Goal: Task Accomplishment & Management: Manage account settings

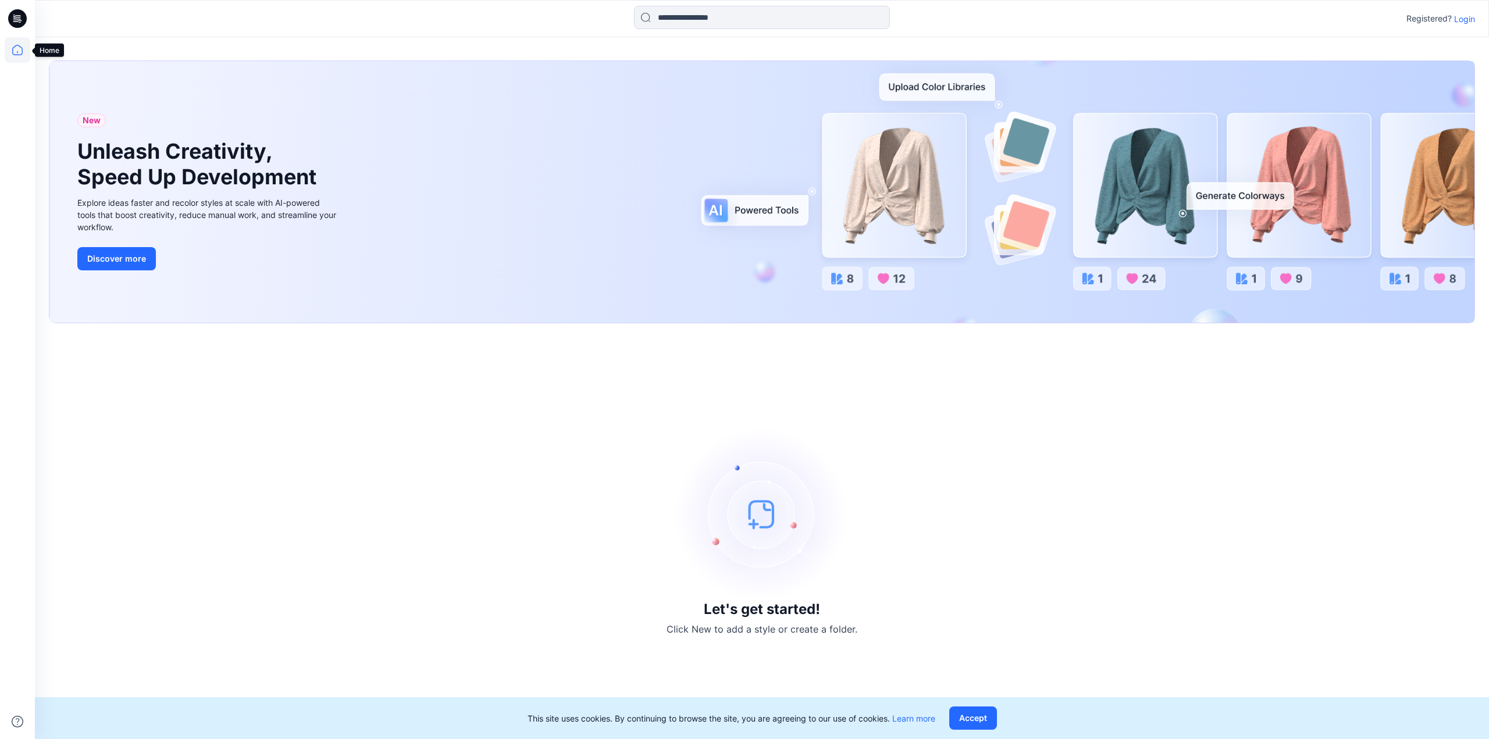
click at [8, 51] on icon at bounding box center [18, 50] width 26 height 26
click at [1464, 18] on p "Login" at bounding box center [1464, 19] width 21 height 12
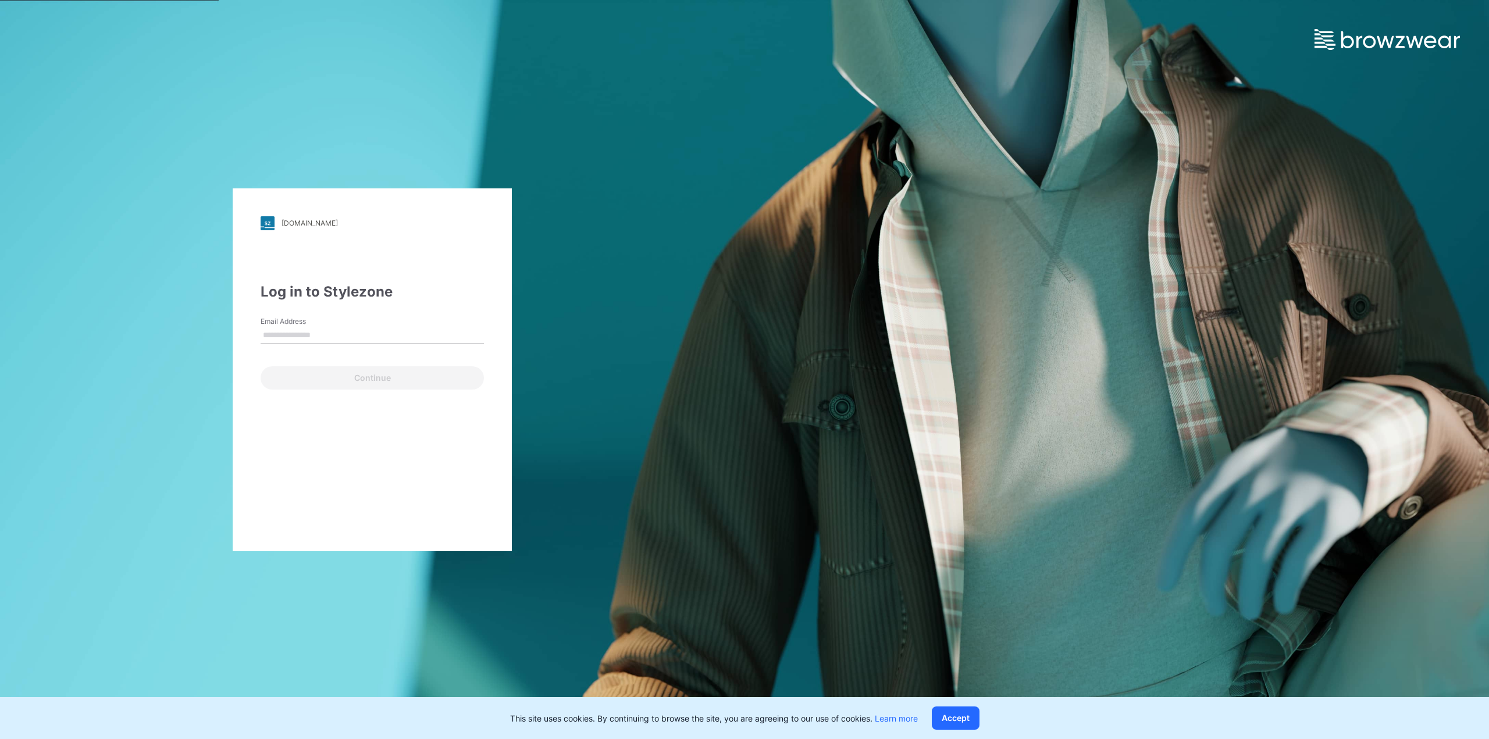
type input "**********"
click at [342, 381] on button "Continue" at bounding box center [372, 377] width 223 height 23
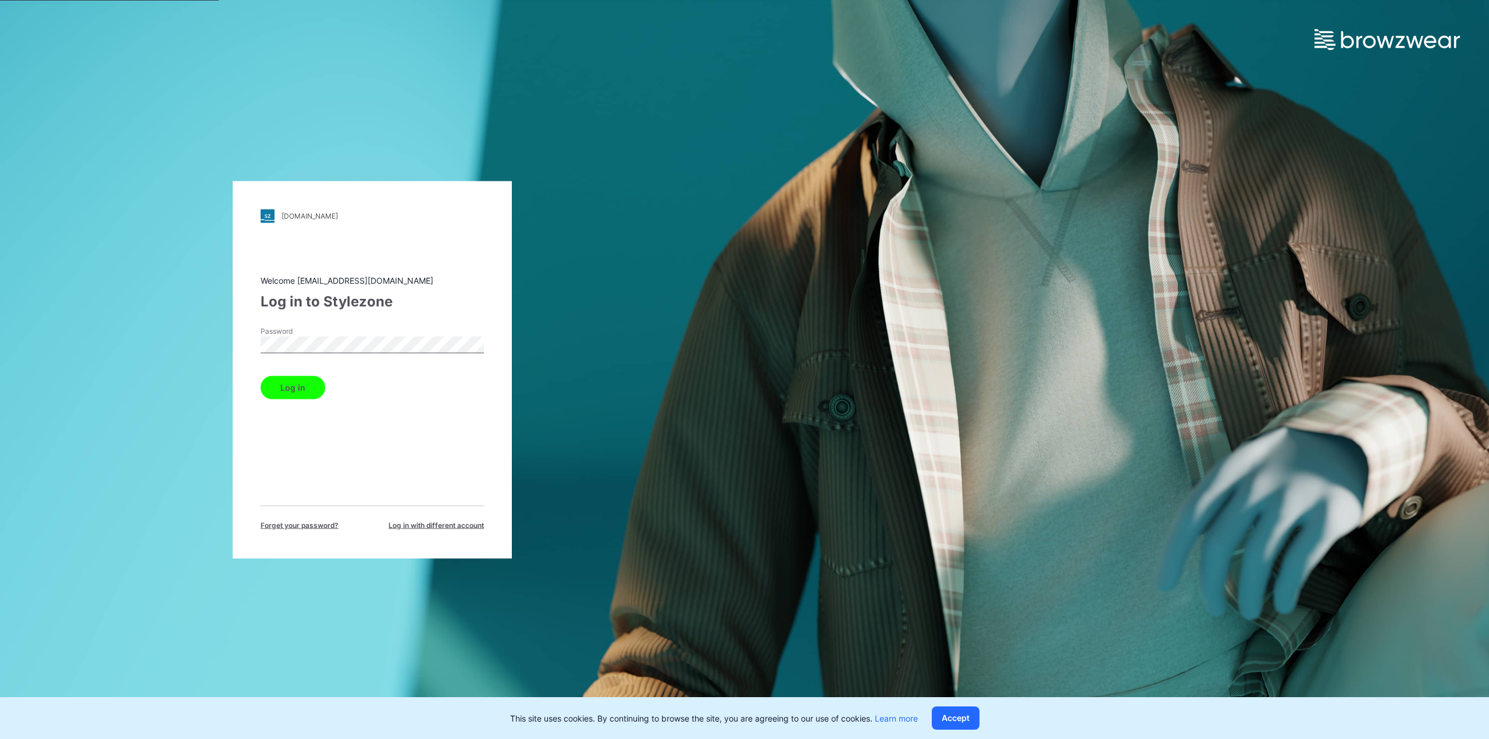
click at [284, 380] on button "Log in" at bounding box center [293, 387] width 65 height 23
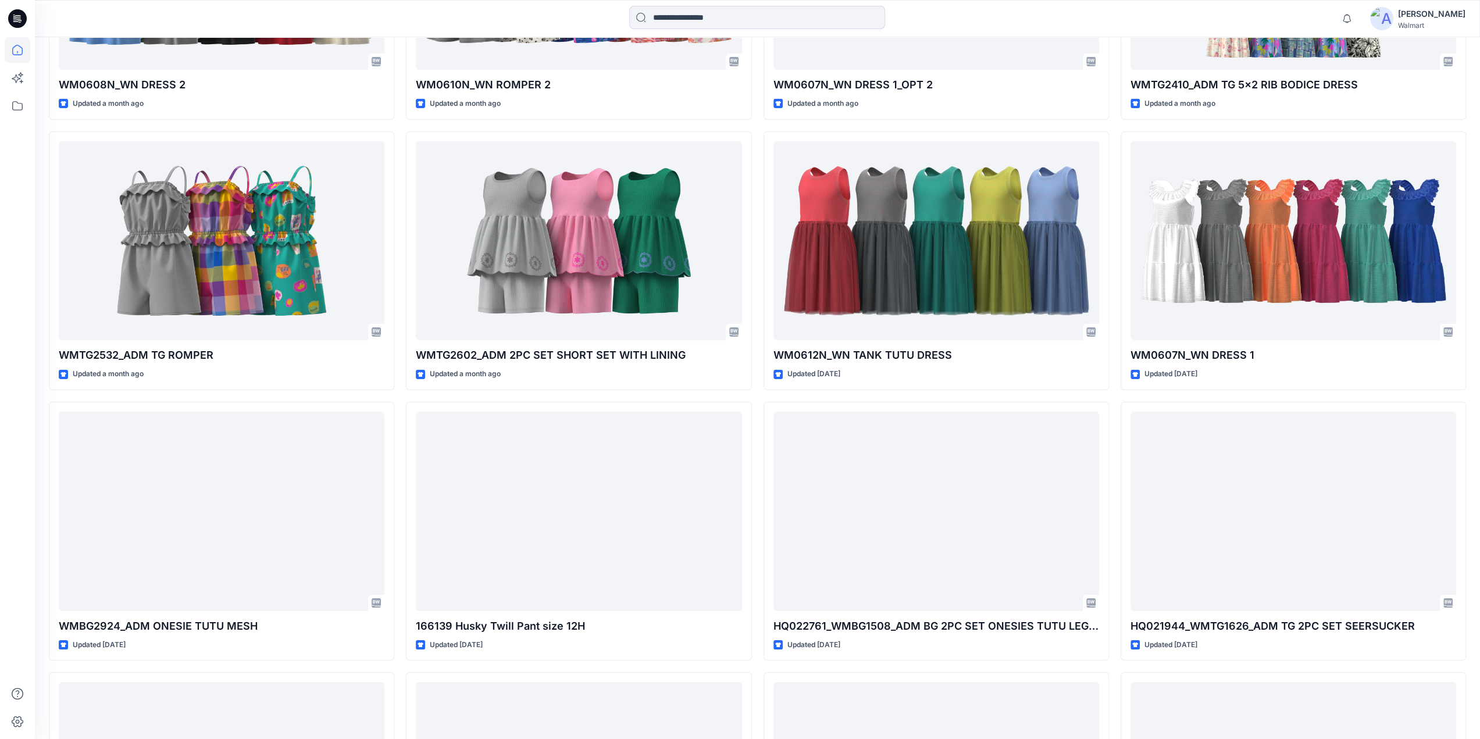
scroll to position [4124, 0]
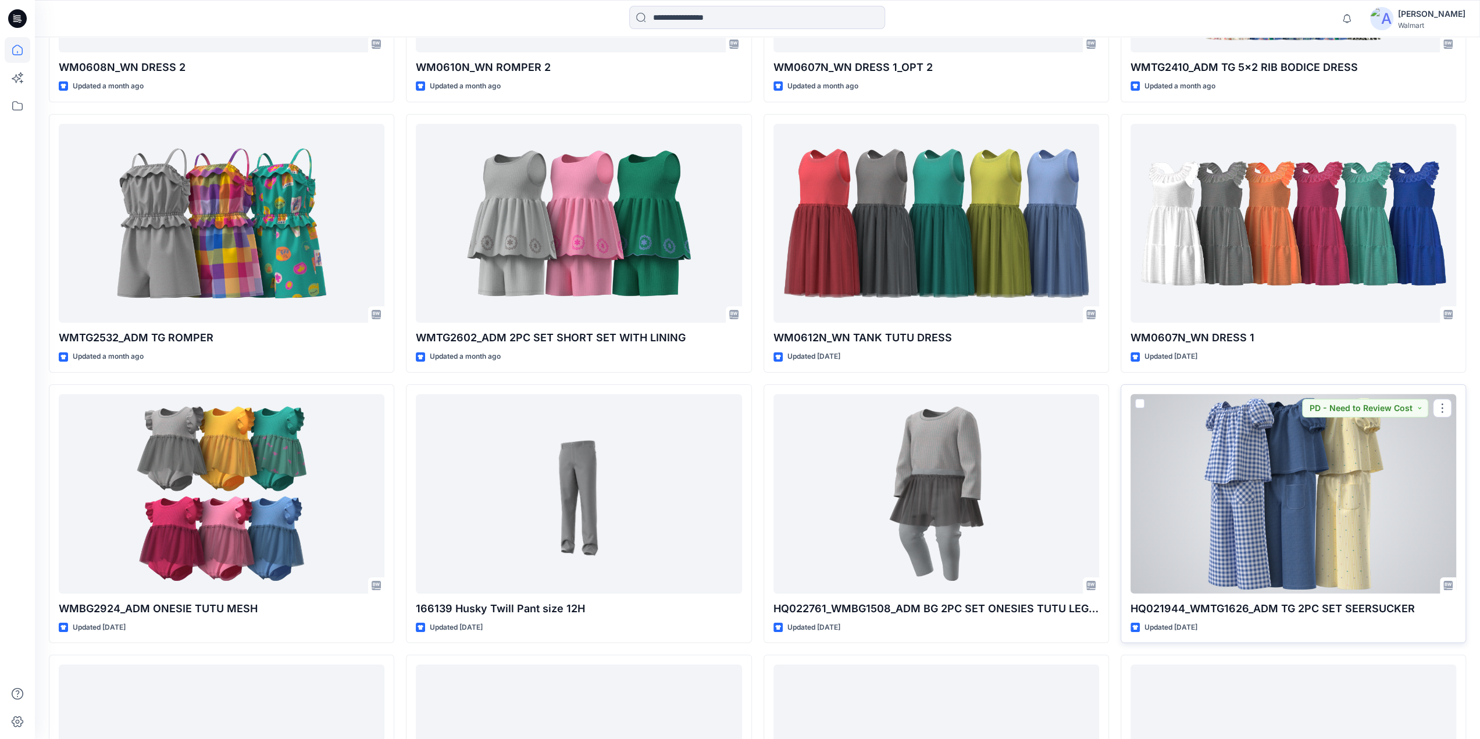
click at [1295, 489] on div at bounding box center [1294, 494] width 326 height 200
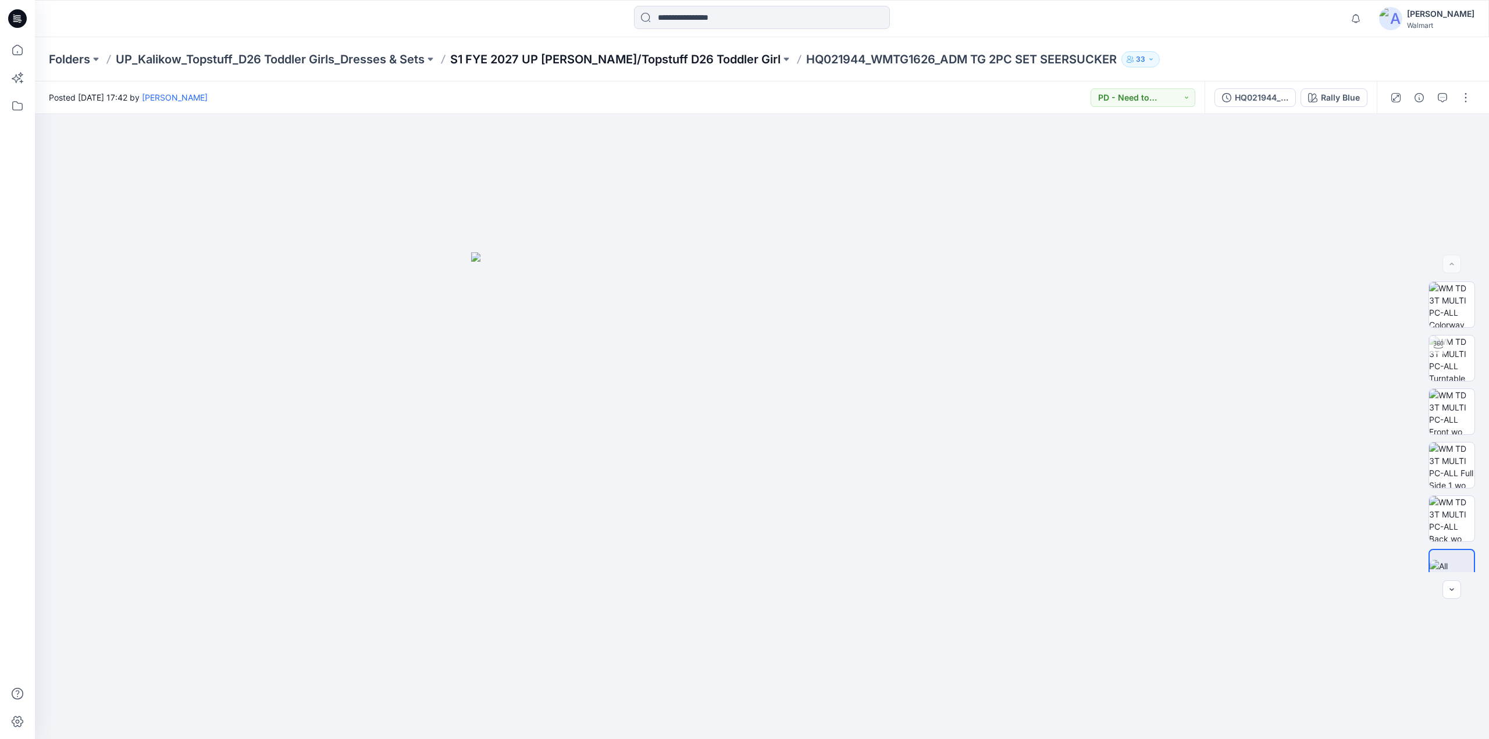
click at [586, 54] on p "S1 FYE 2027 UP Kalikow/Topstuff D26 Toddler Girl" at bounding box center [615, 59] width 330 height 16
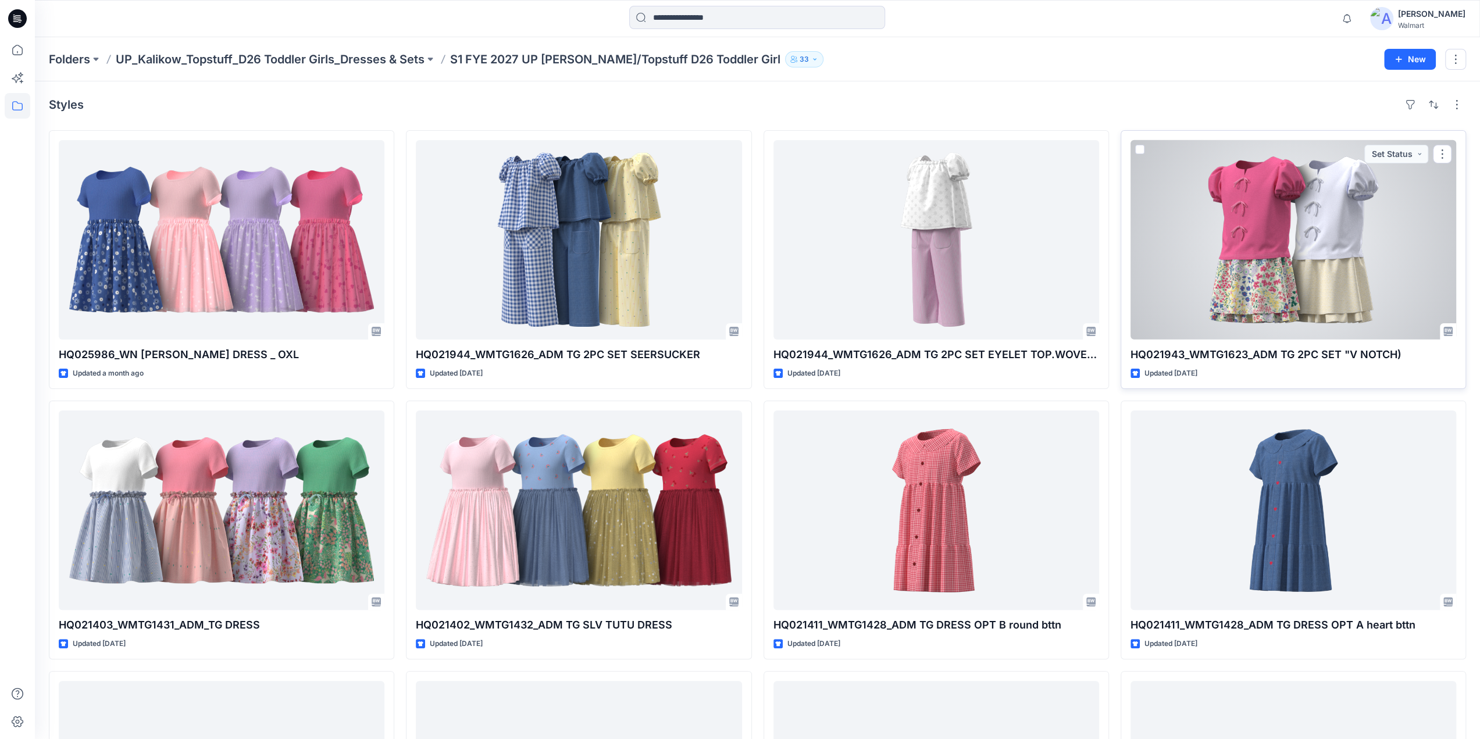
click at [1249, 236] on div at bounding box center [1294, 240] width 326 height 200
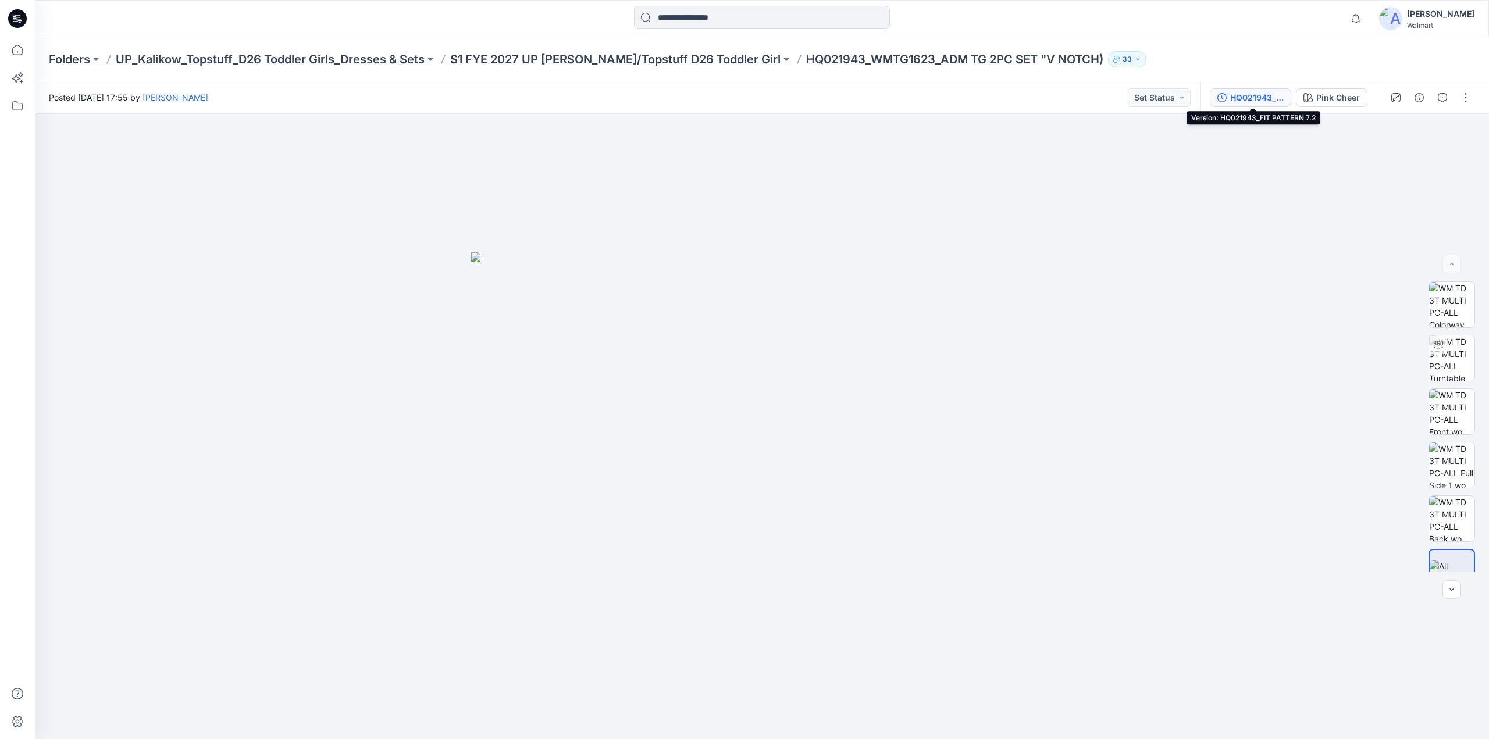
click at [1255, 99] on div "HQ021943_FIT PATTERN 7.2" at bounding box center [1257, 97] width 54 height 13
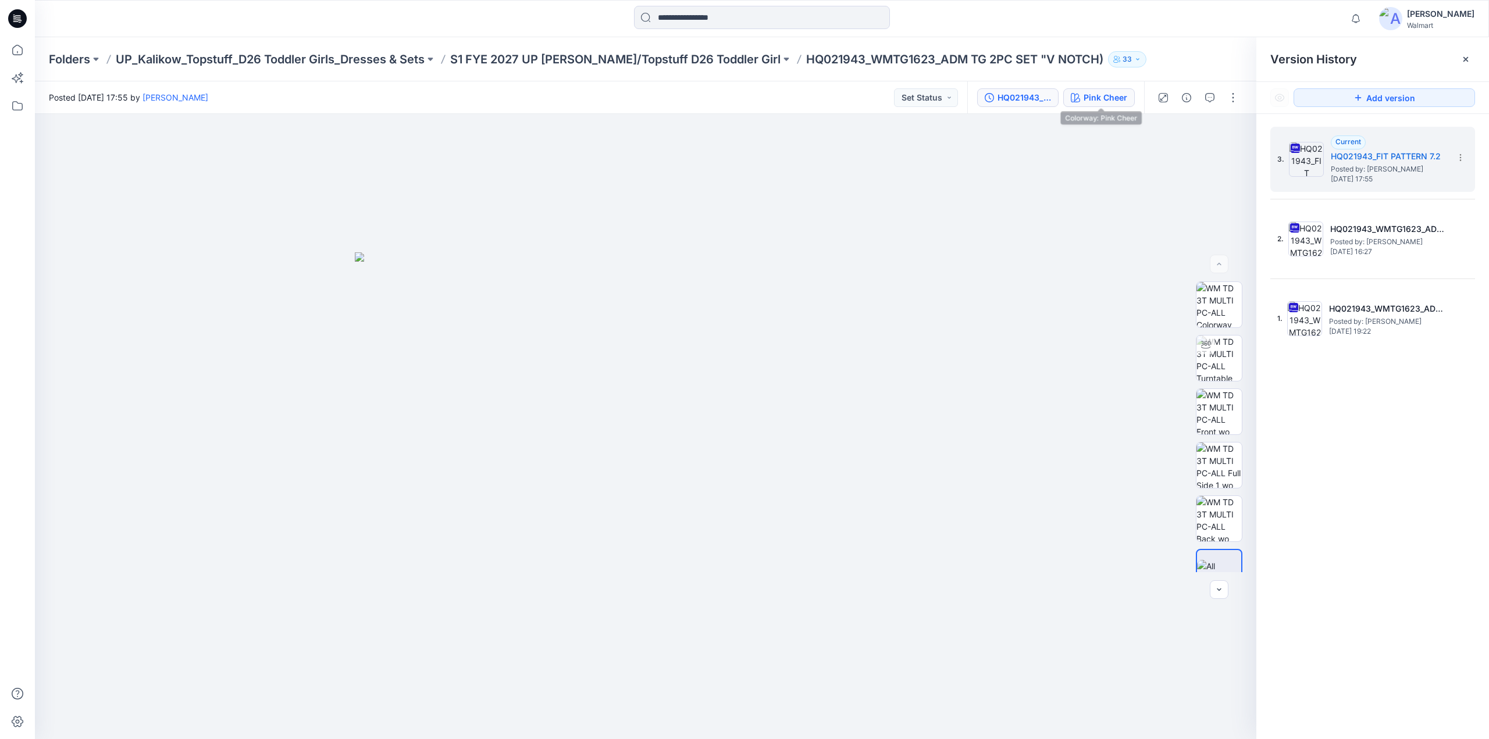
click at [1104, 94] on div "Pink Cheer" at bounding box center [1106, 97] width 44 height 13
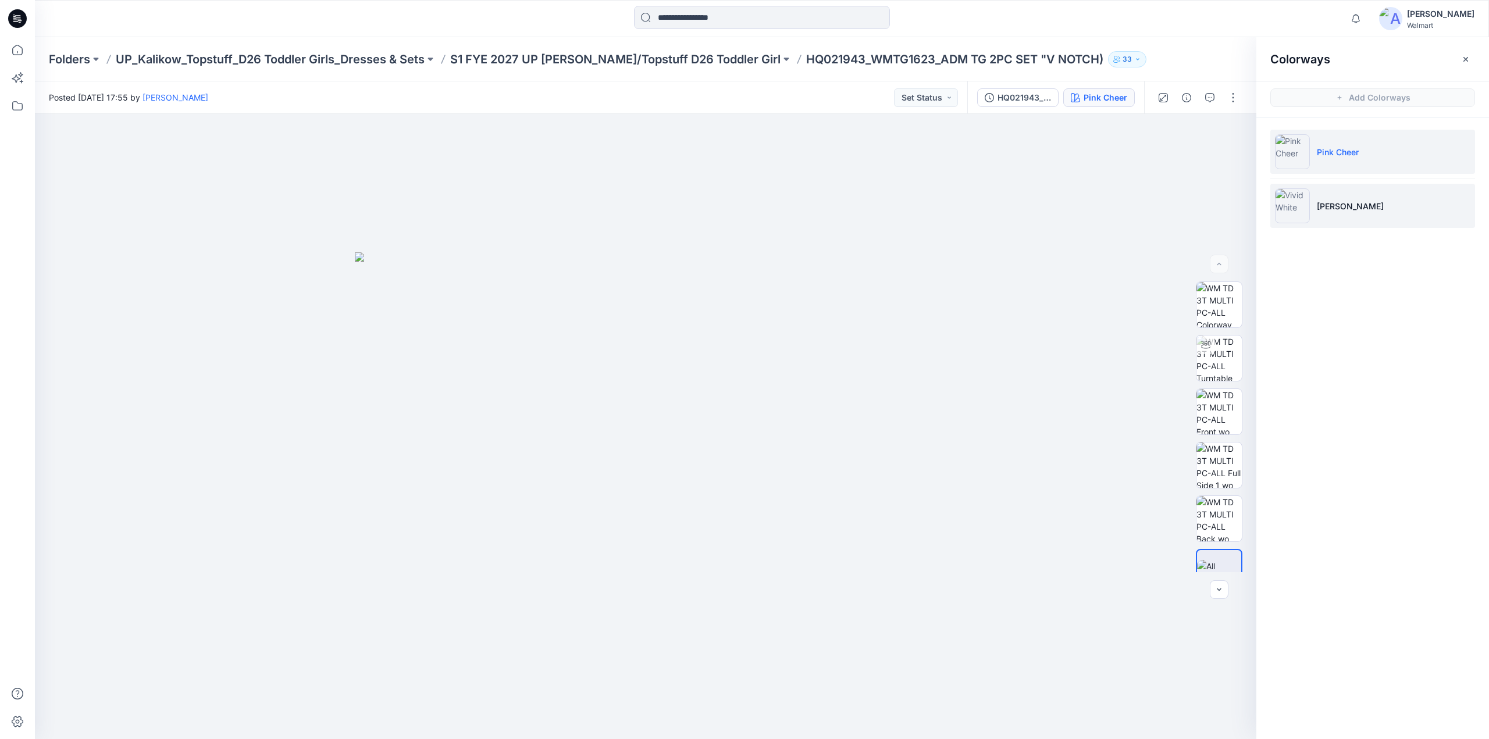
click at [1339, 202] on p "Vivid White" at bounding box center [1350, 206] width 67 height 12
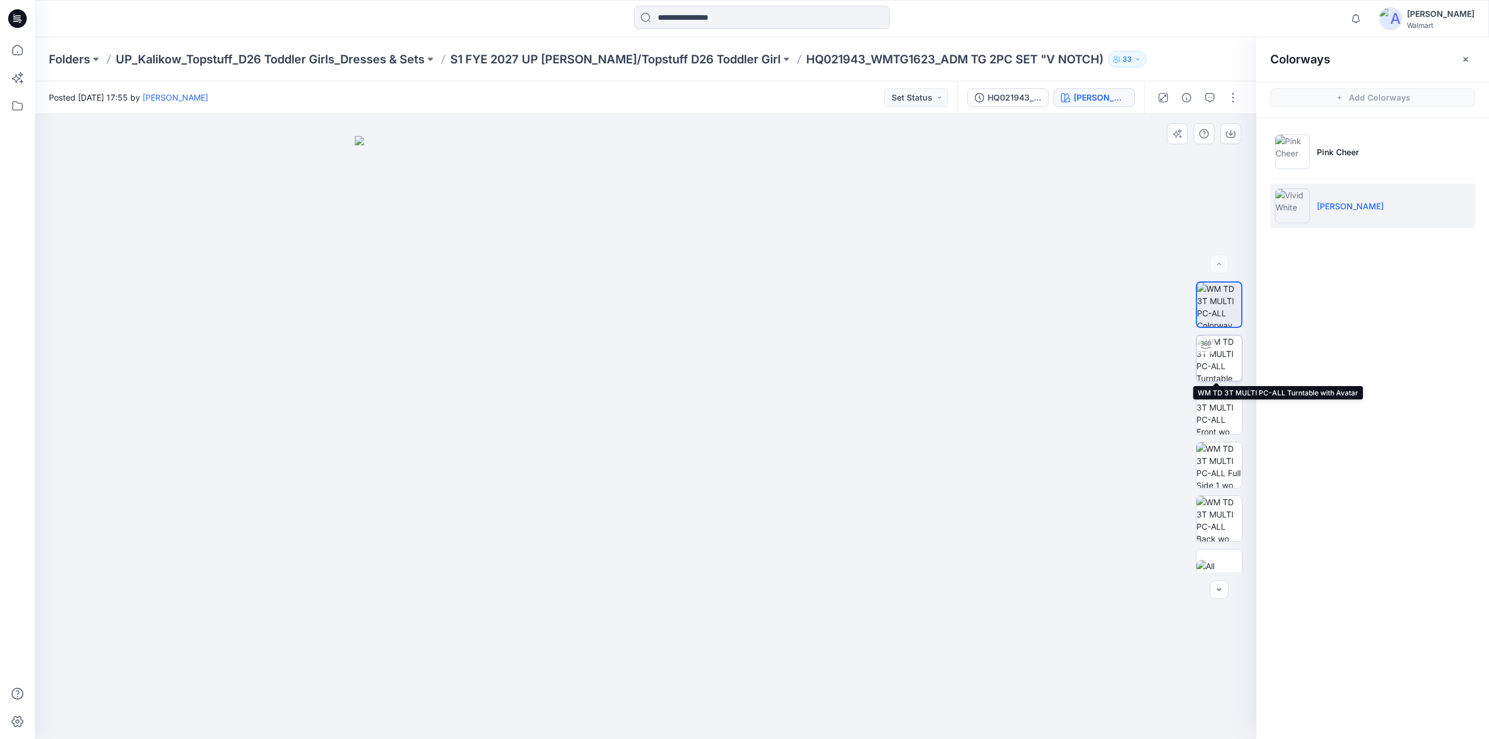
click at [1222, 362] on img at bounding box center [1219, 358] width 45 height 45
drag, startPoint x: 692, startPoint y: 459, endPoint x: 585, endPoint y: 469, distance: 108.1
click at [583, 464] on img at bounding box center [645, 419] width 661 height 640
drag, startPoint x: 645, startPoint y: 718, endPoint x: 839, endPoint y: 653, distance: 204.9
click at [839, 653] on div at bounding box center [646, 426] width 1222 height 625
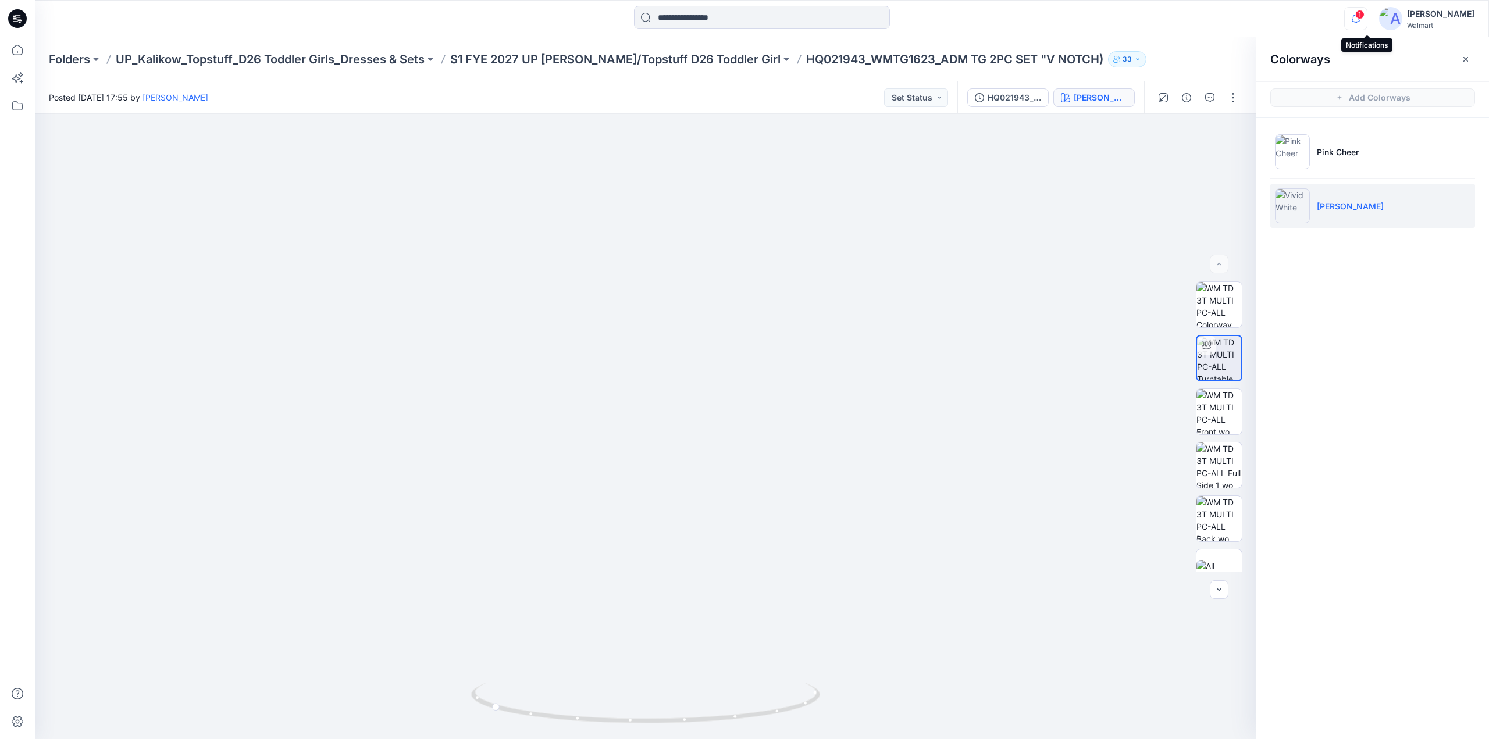
click at [1366, 22] on icon "button" at bounding box center [1356, 18] width 22 height 23
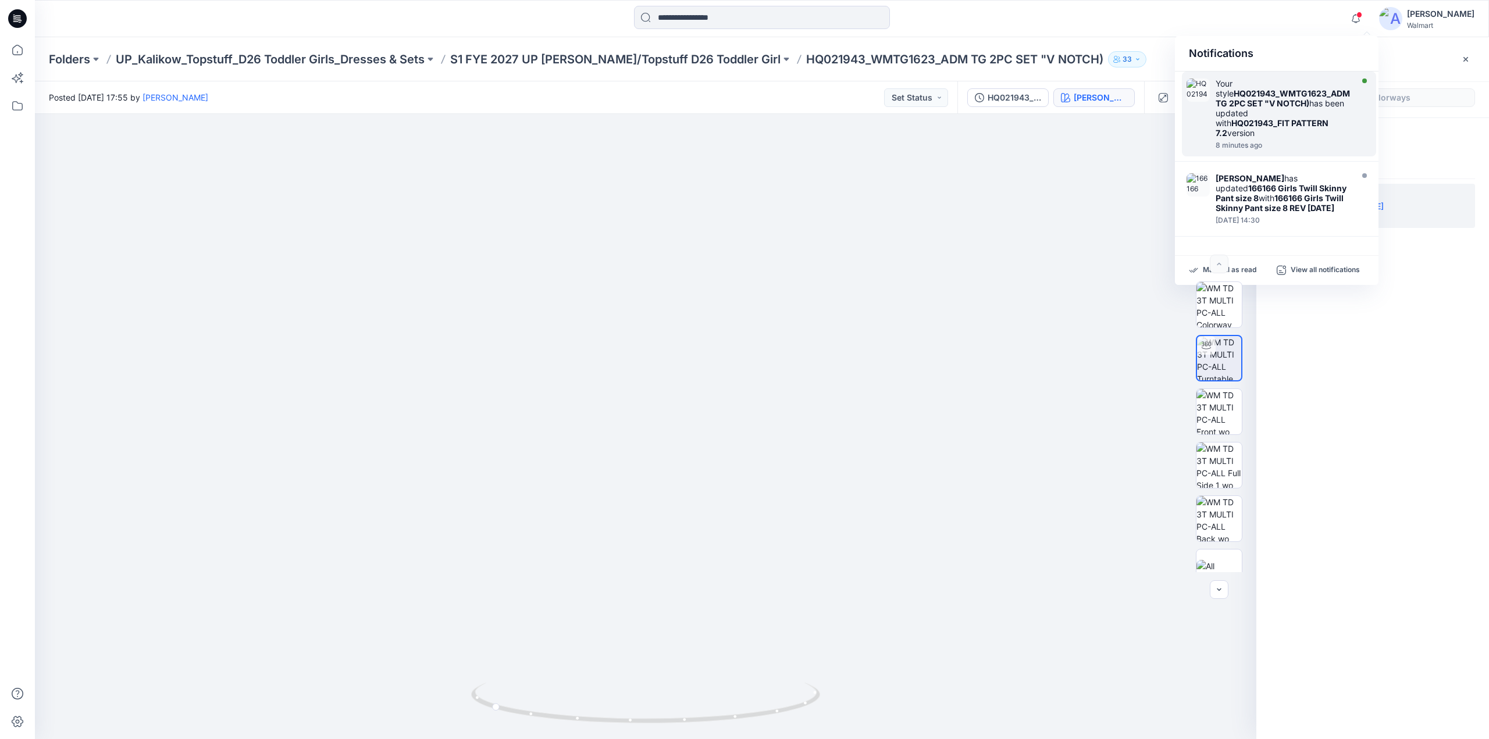
click at [1261, 99] on strong "HQ021943_WMTG1623_ADM TG 2PC SET "V NOTCH)" at bounding box center [1283, 98] width 134 height 20
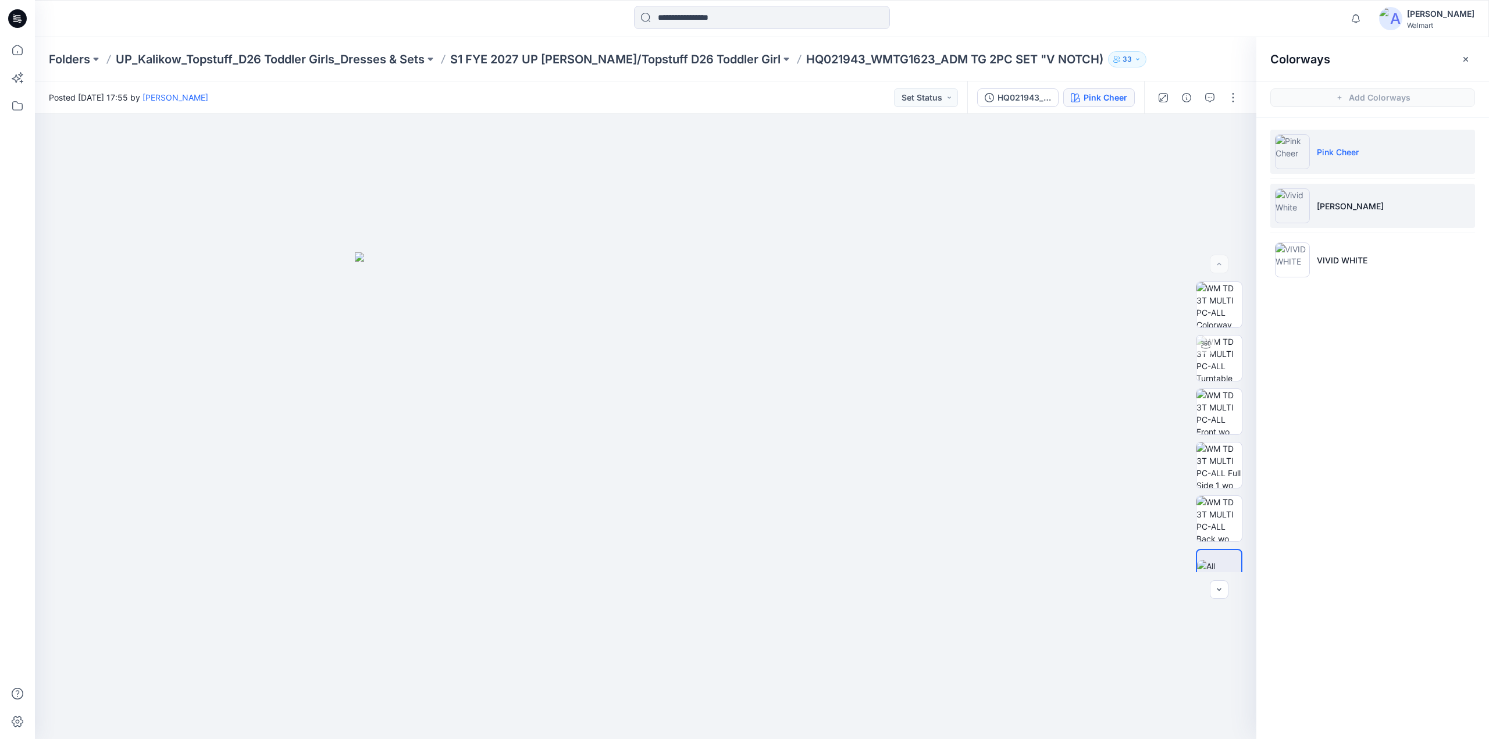
click at [1329, 206] on p "Vivid White" at bounding box center [1350, 206] width 67 height 12
click at [1232, 96] on button "button" at bounding box center [1233, 97] width 19 height 19
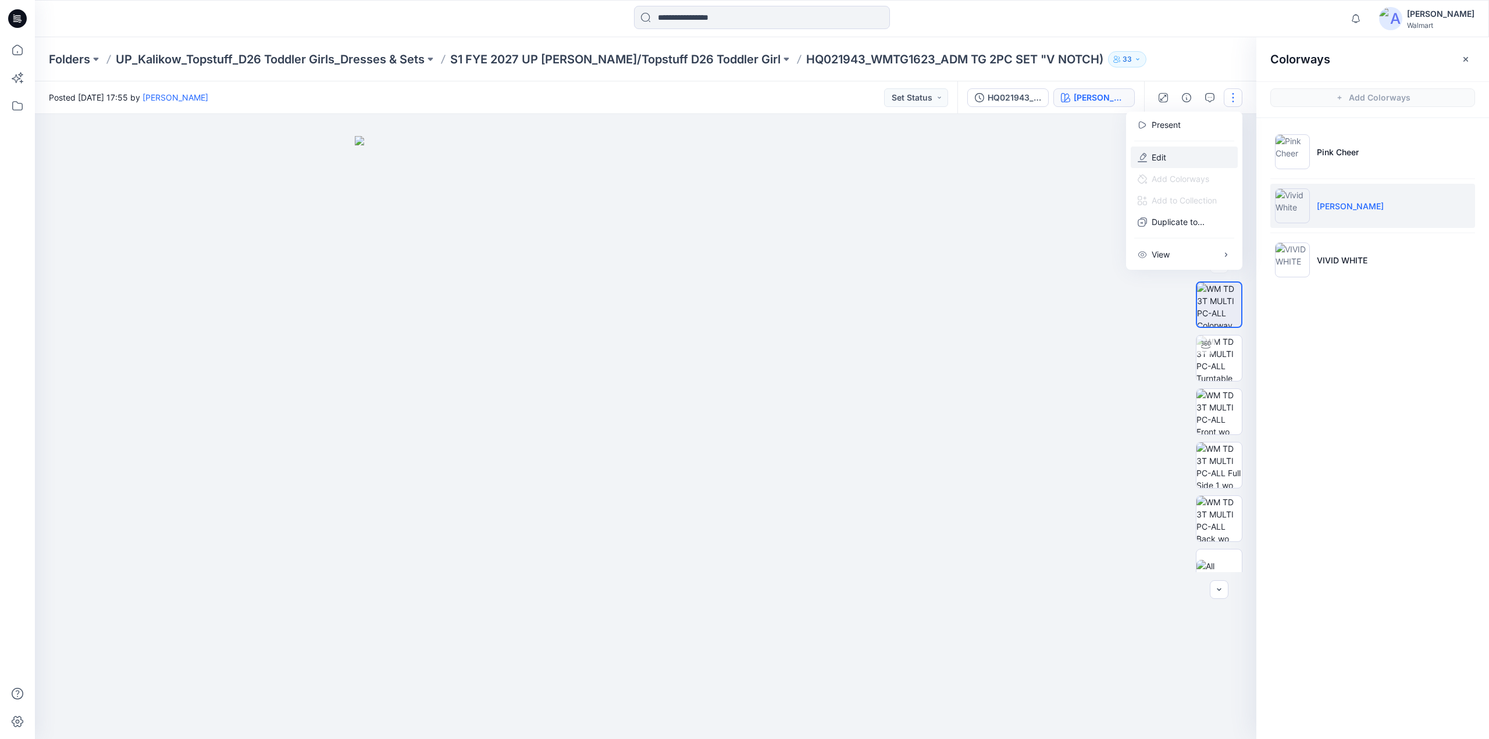
click at [1159, 156] on p "Edit" at bounding box center [1159, 157] width 15 height 12
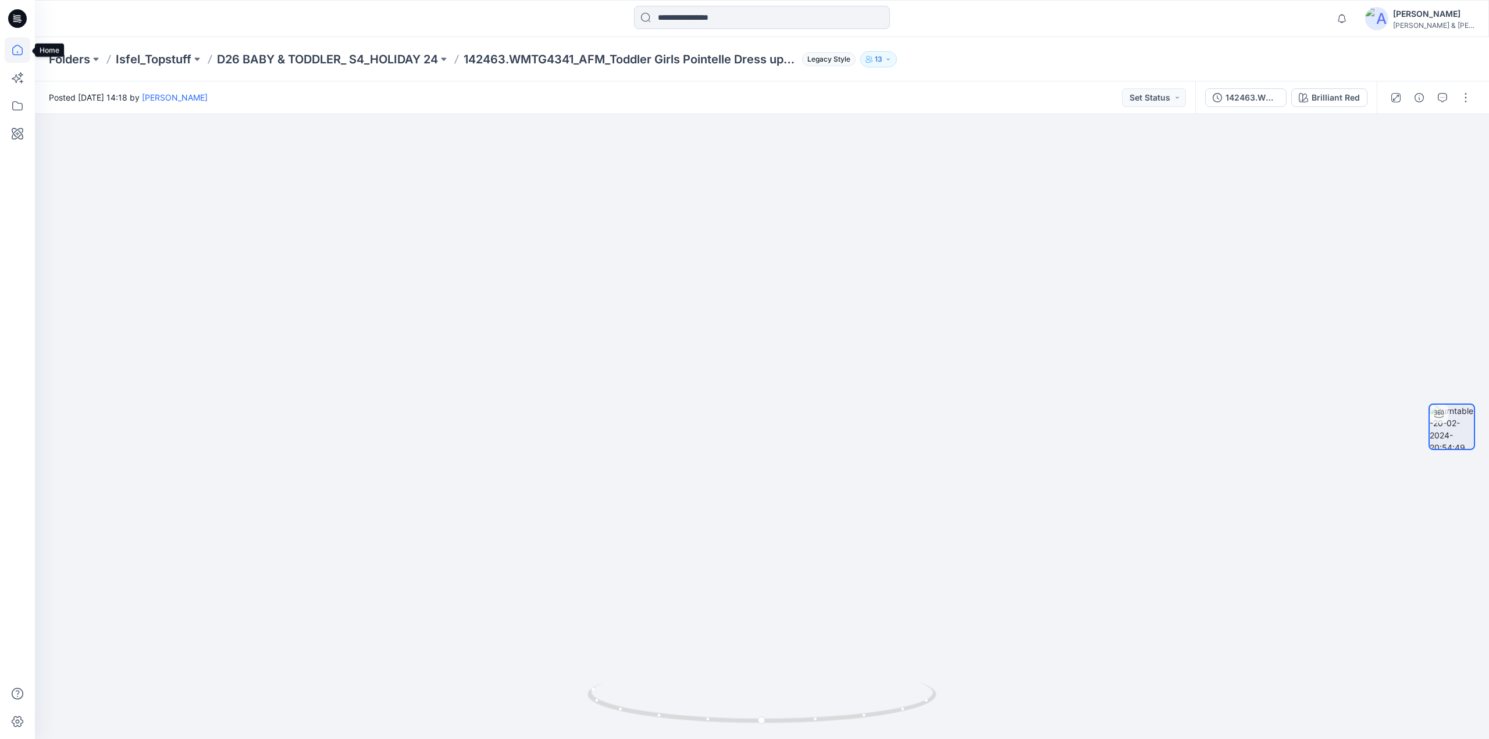
click at [18, 51] on icon at bounding box center [18, 50] width 26 height 26
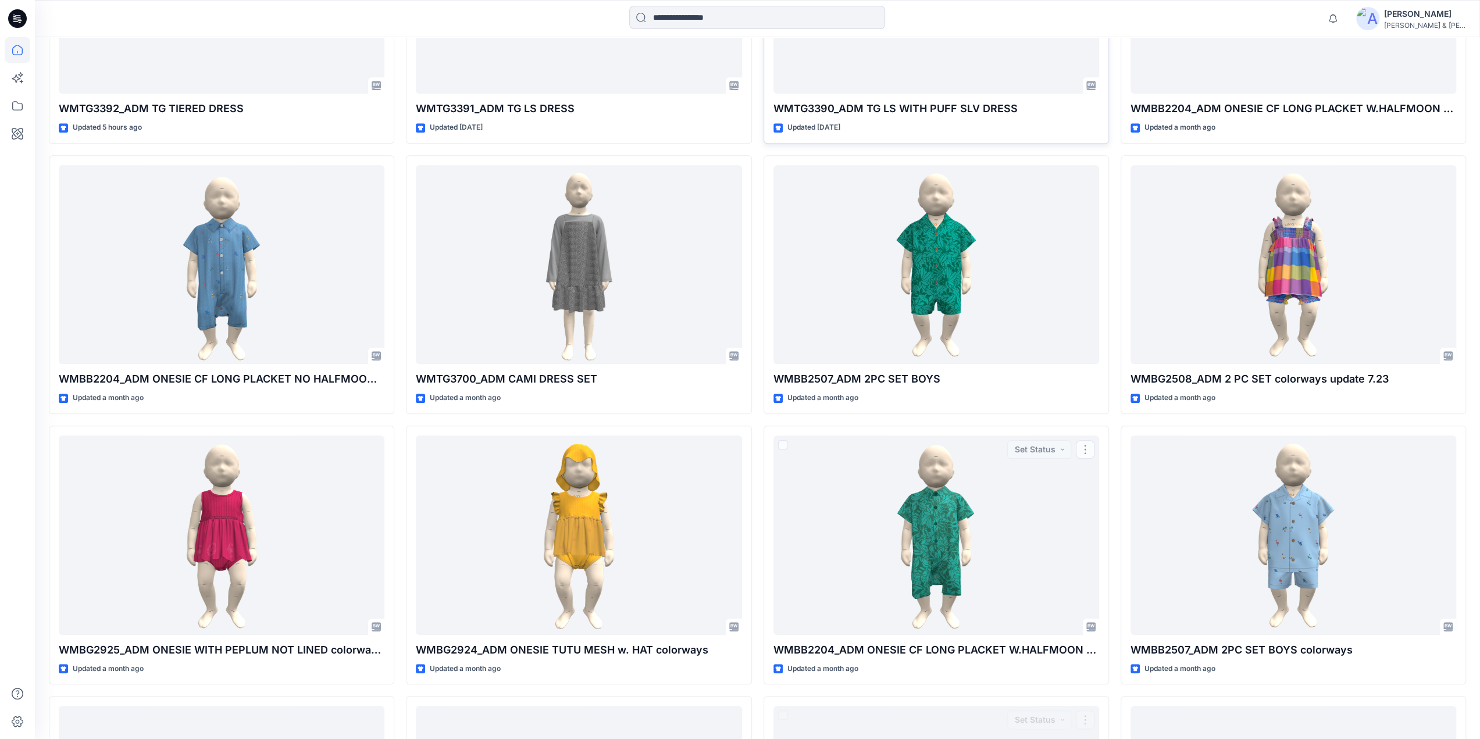
scroll to position [1376, 0]
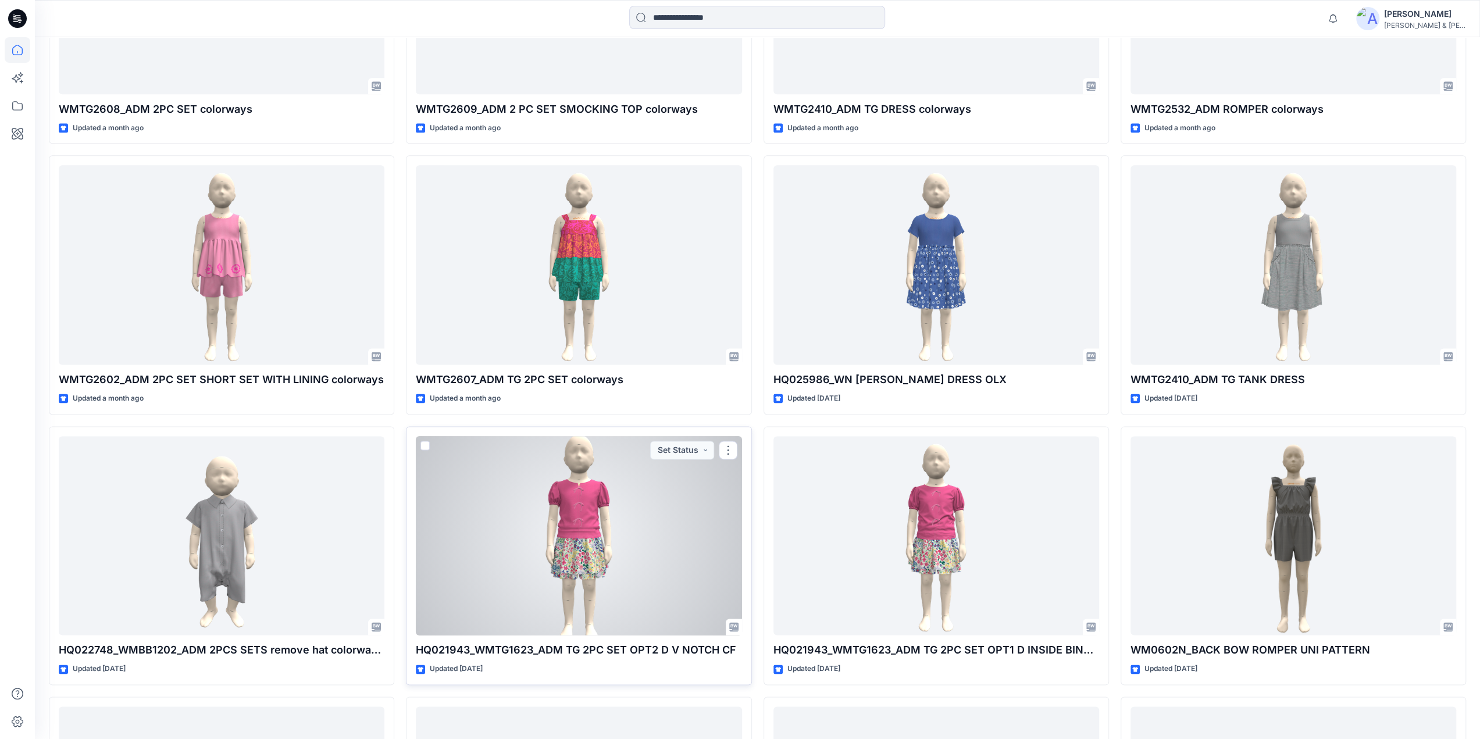
click at [586, 513] on div at bounding box center [579, 536] width 326 height 200
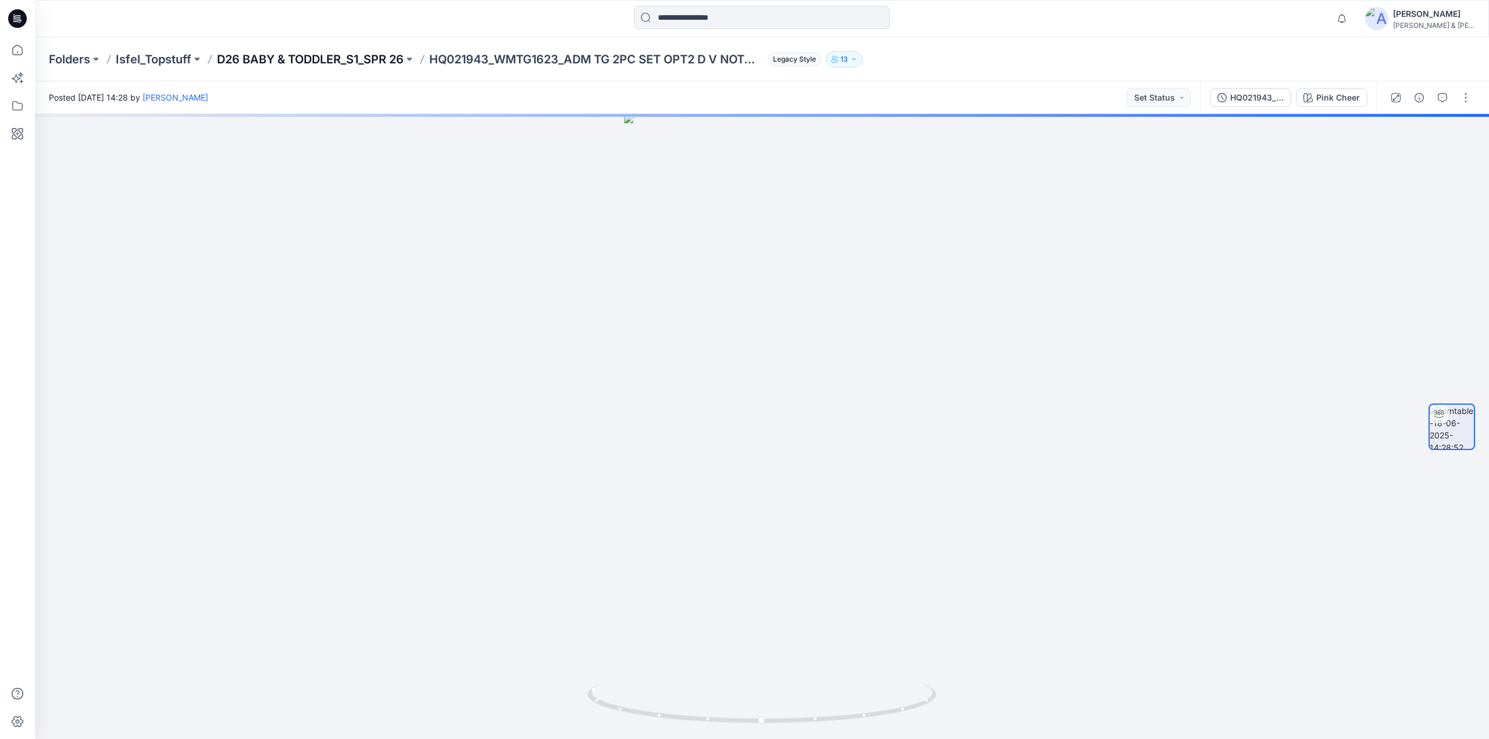
click at [358, 60] on p "D26 BABY & TODDLER_S1_SPR 26" at bounding box center [310, 59] width 187 height 16
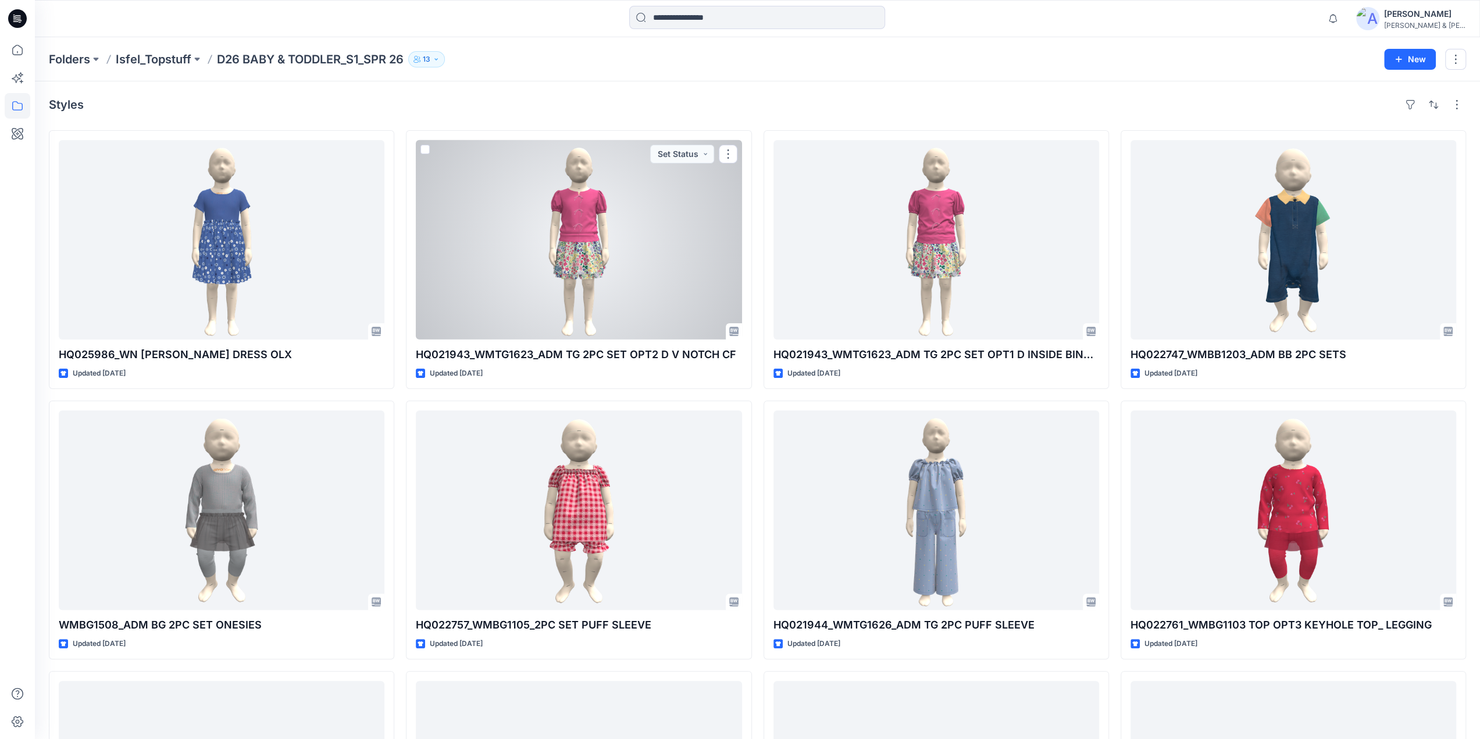
click at [600, 211] on div at bounding box center [579, 240] width 326 height 200
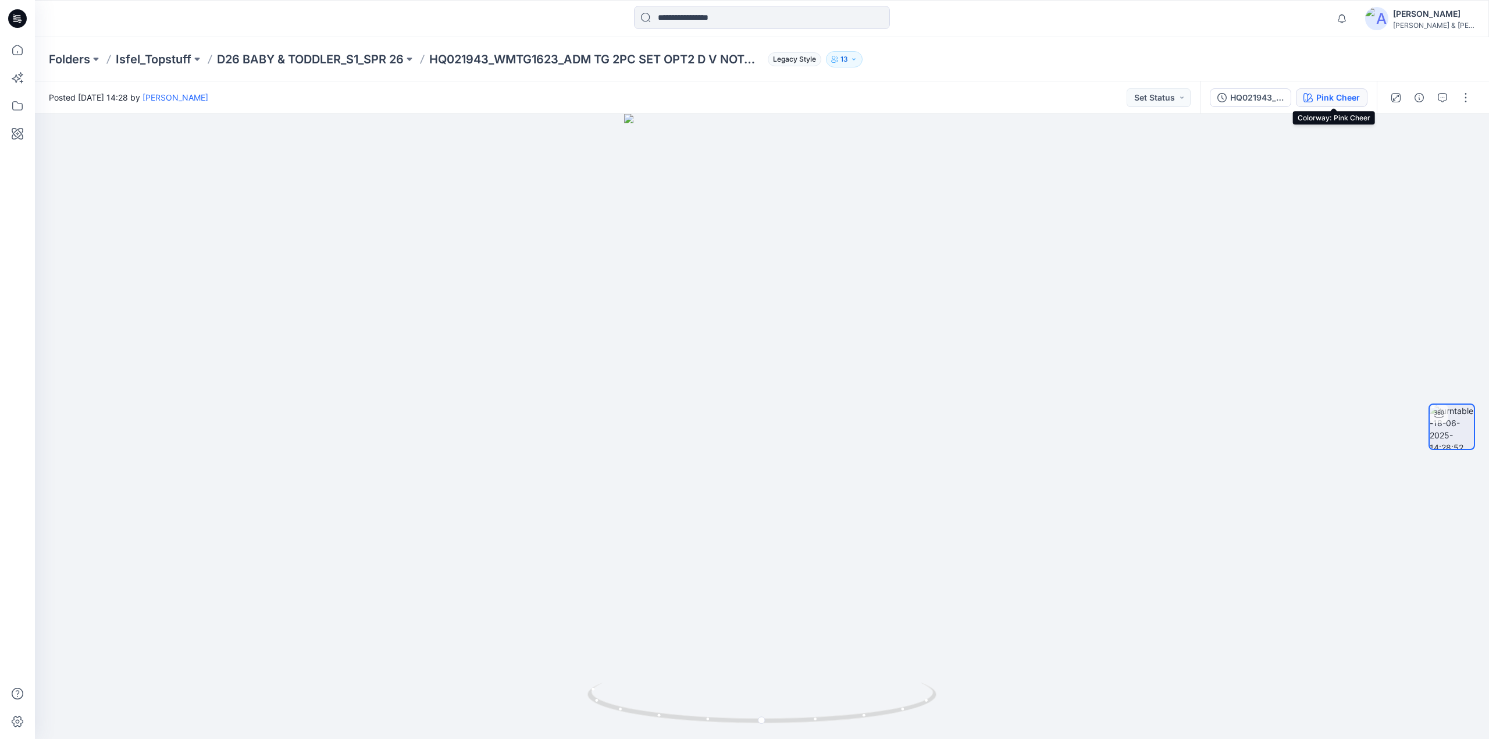
click at [1331, 94] on div "Pink Cheer" at bounding box center [1338, 97] width 44 height 13
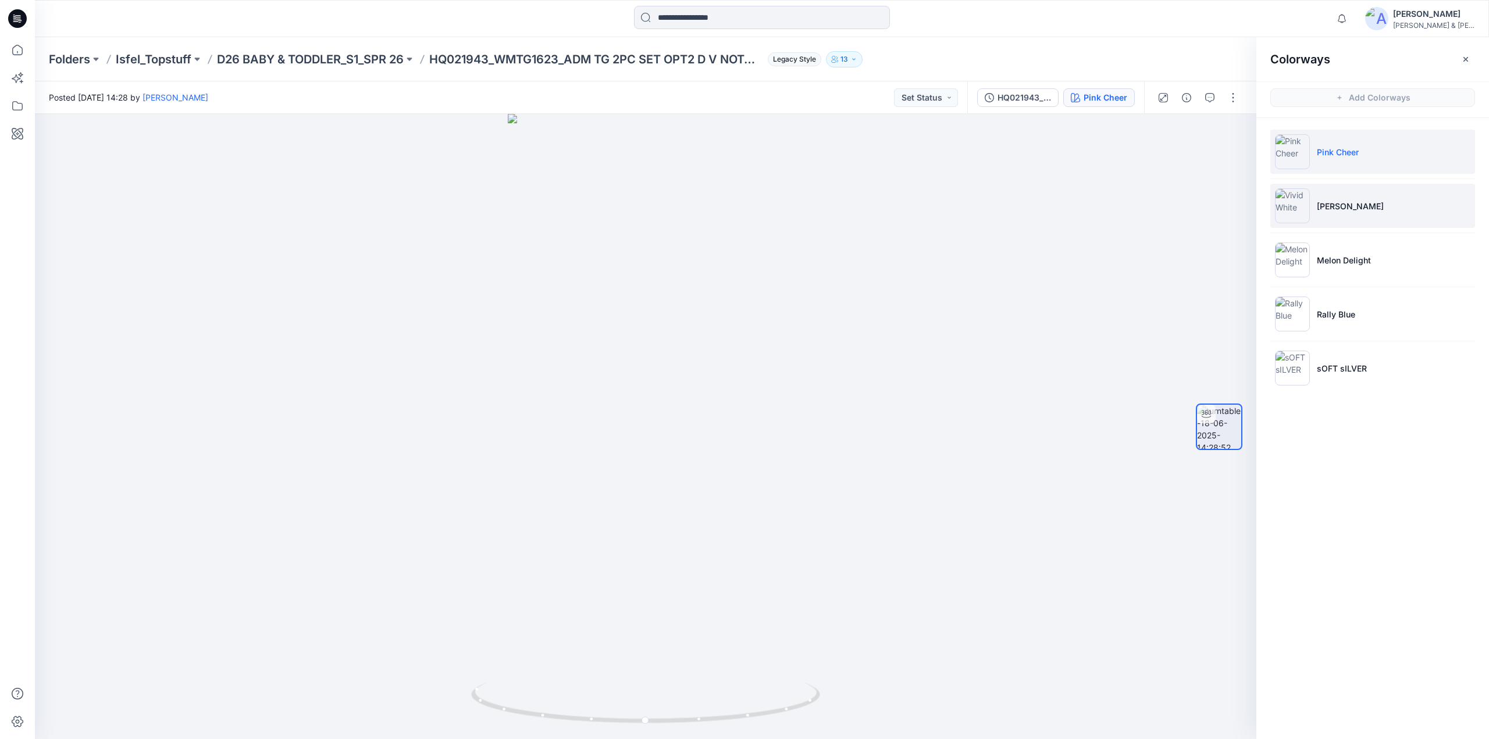
click at [1341, 202] on p "Vivid White" at bounding box center [1350, 206] width 67 height 12
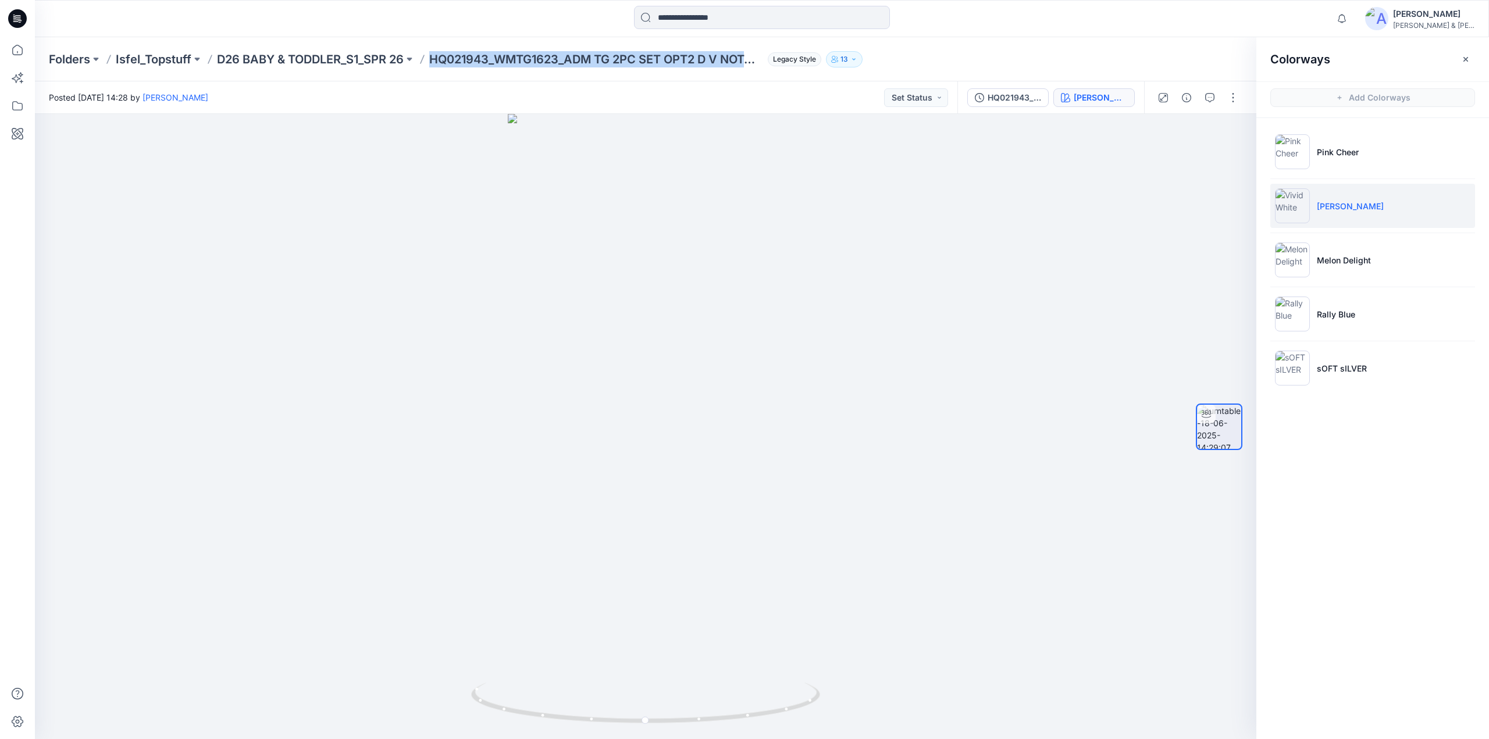
drag, startPoint x: 435, startPoint y: 63, endPoint x: 755, endPoint y: 67, distance: 320.0
click at [755, 67] on div "Folders Isfel_Topstuff D26 BABY & TODDLER_S1_SPR 26 HQ021943_WMTG1623_ADM TG 2P…" at bounding box center [762, 59] width 1454 height 44
click at [1229, 97] on button "button" at bounding box center [1233, 97] width 19 height 19
click at [1165, 120] on p "Edit" at bounding box center [1159, 125] width 15 height 12
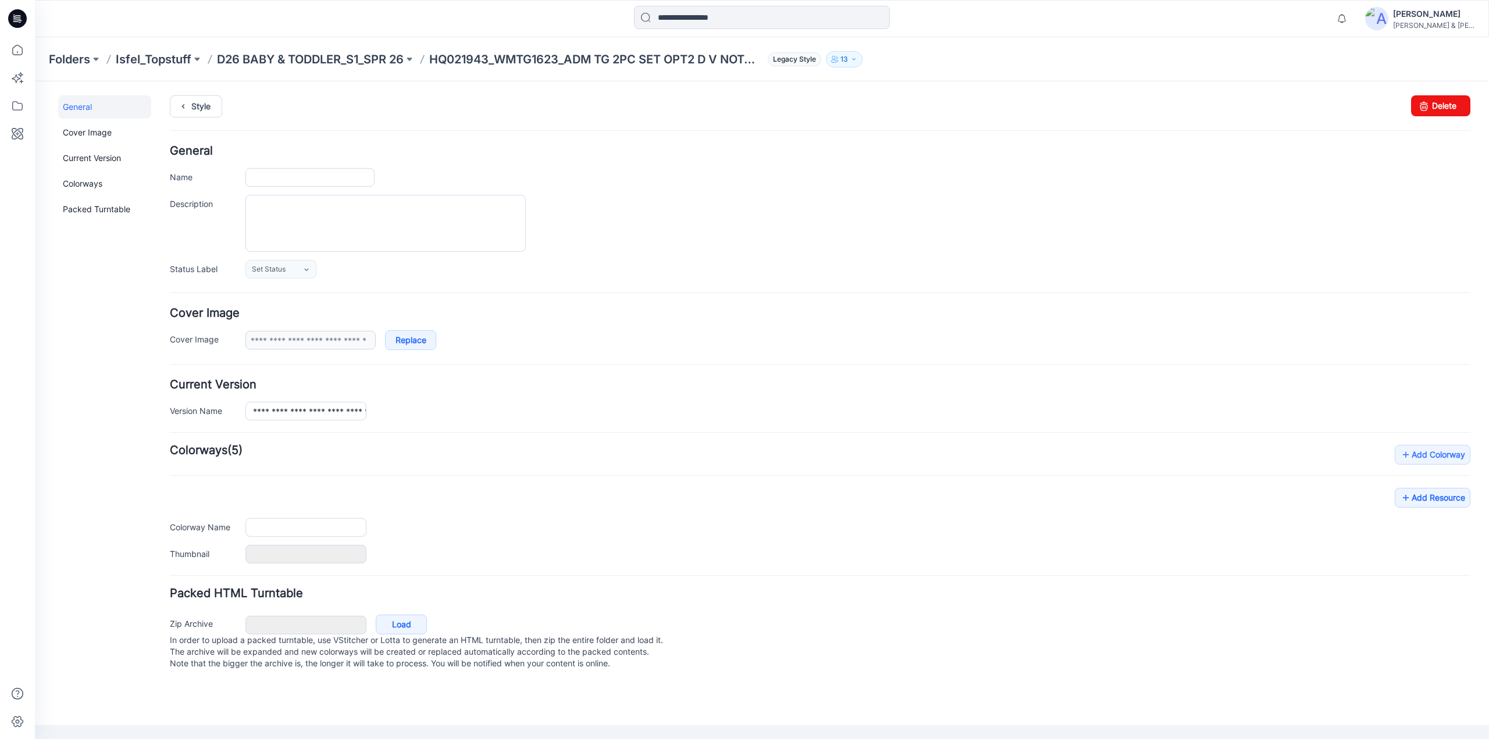
type input "**********"
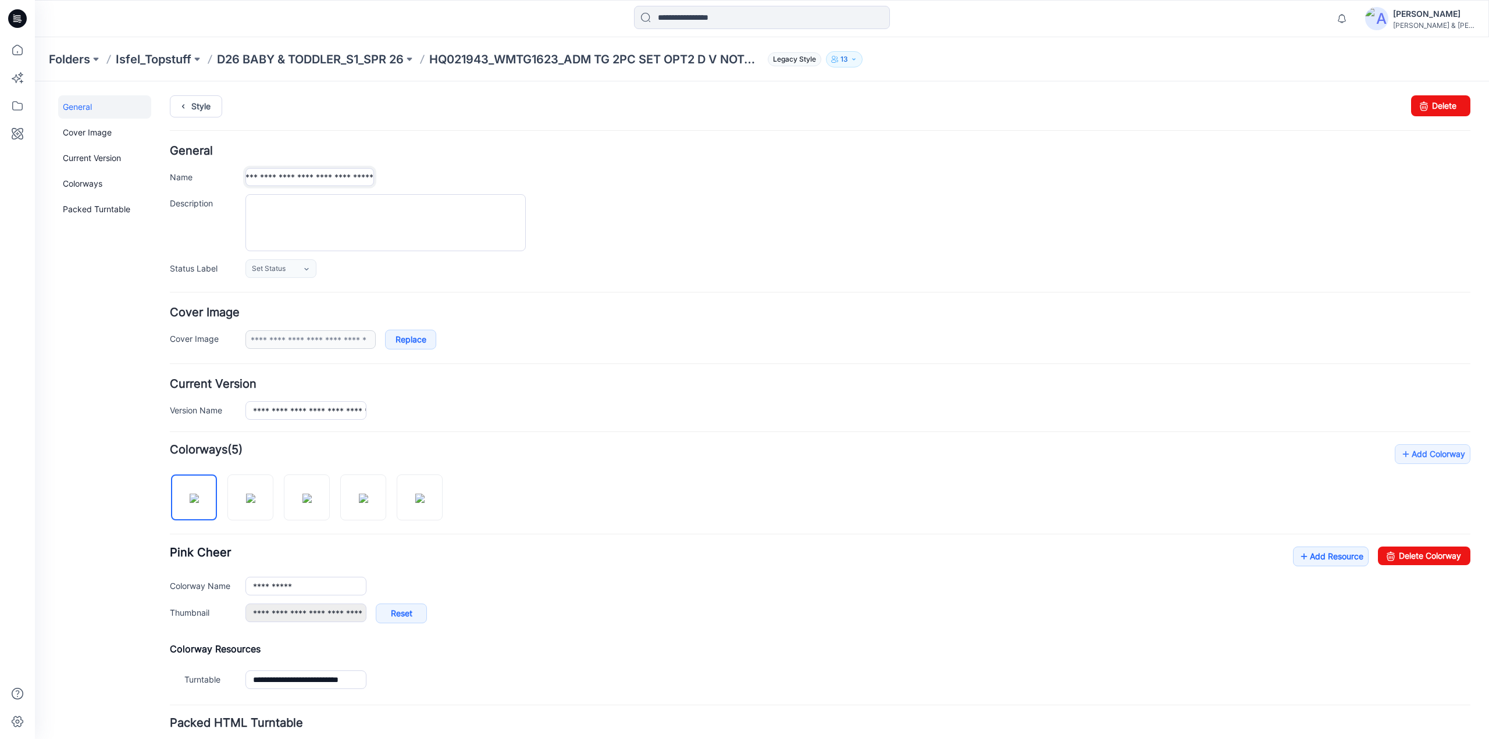
scroll to position [0, 124]
drag, startPoint x: 254, startPoint y: 175, endPoint x: 386, endPoint y: 172, distance: 132.1
click at [386, 172] on div "**********" at bounding box center [857, 177] width 1225 height 18
click at [255, 503] on img at bounding box center [250, 498] width 9 height 9
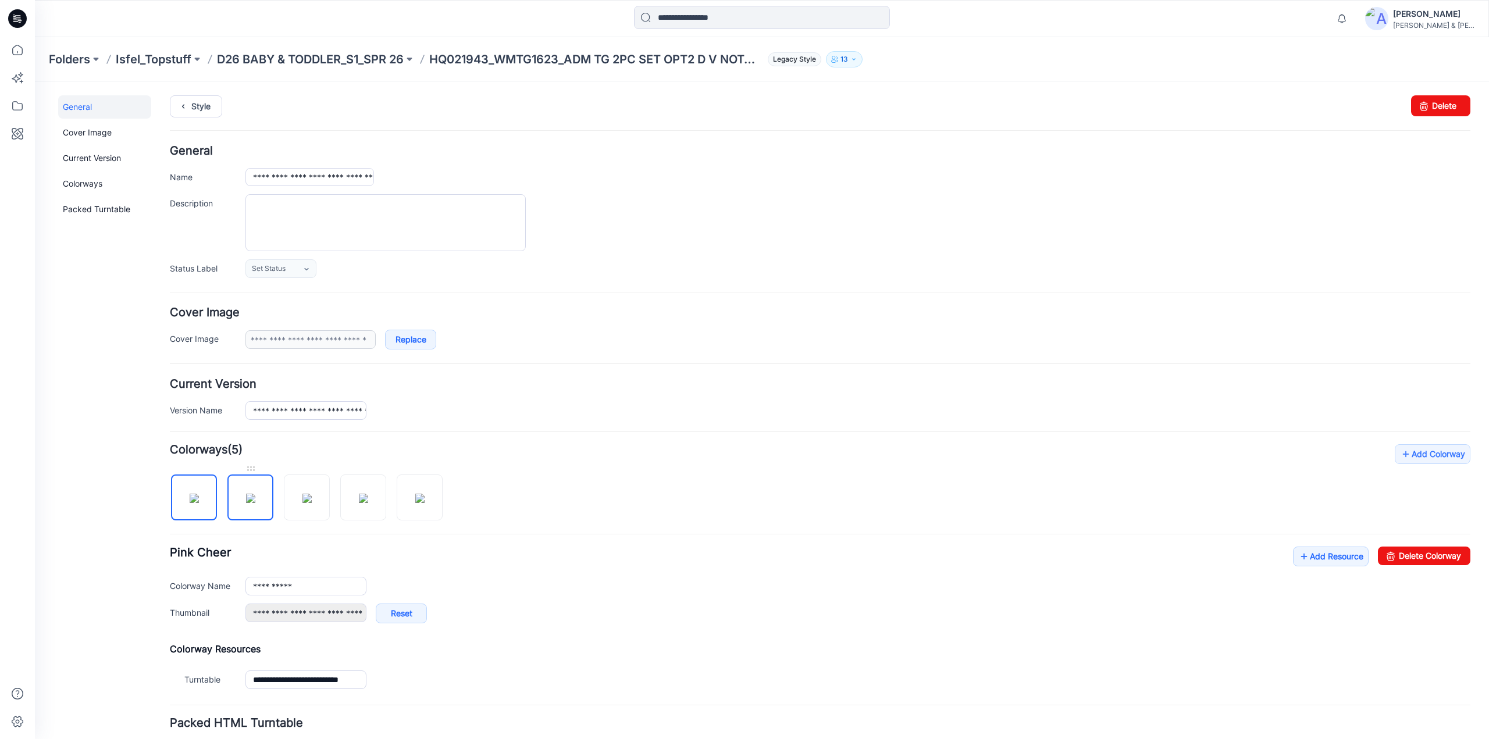
type input "**********"
click at [255, 499] on img at bounding box center [250, 498] width 9 height 9
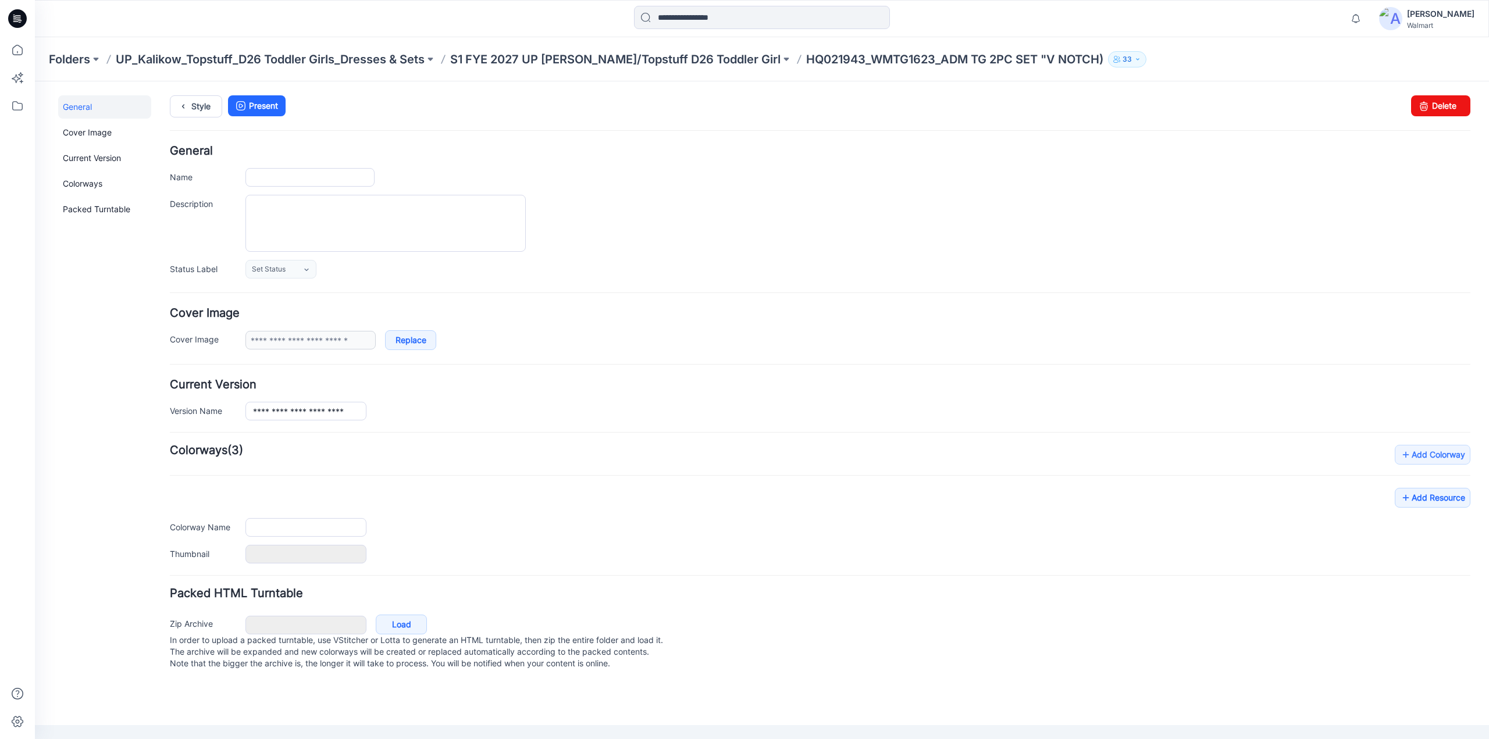
type input "**********"
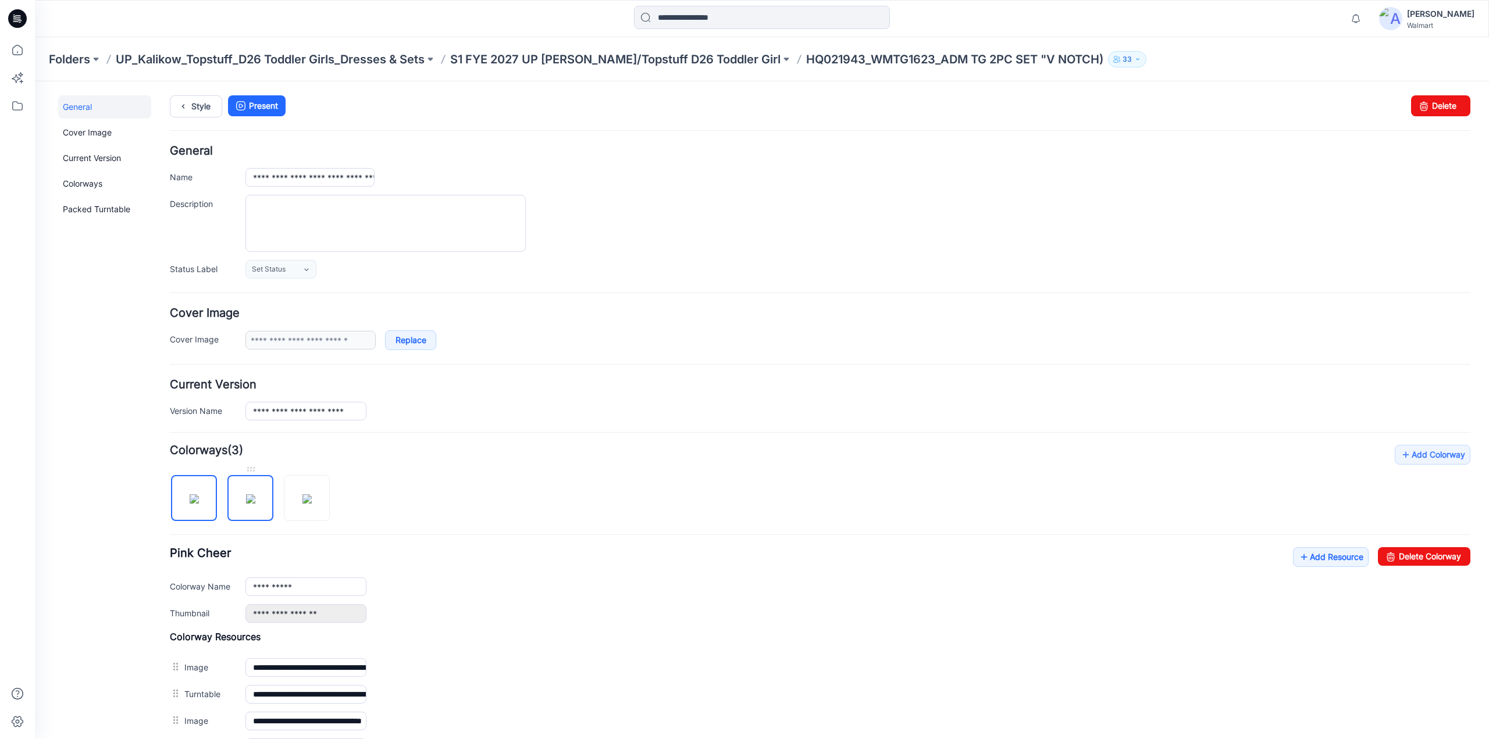
click at [252, 497] on img at bounding box center [250, 498] width 9 height 9
drag, startPoint x: 1394, startPoint y: 557, endPoint x: 841, endPoint y: 119, distance: 704.8
click at [1394, 557] on link "Delete Colorway" at bounding box center [1424, 556] width 92 height 19
type input "**********"
click at [193, 106] on link "Style" at bounding box center [196, 106] width 52 height 22
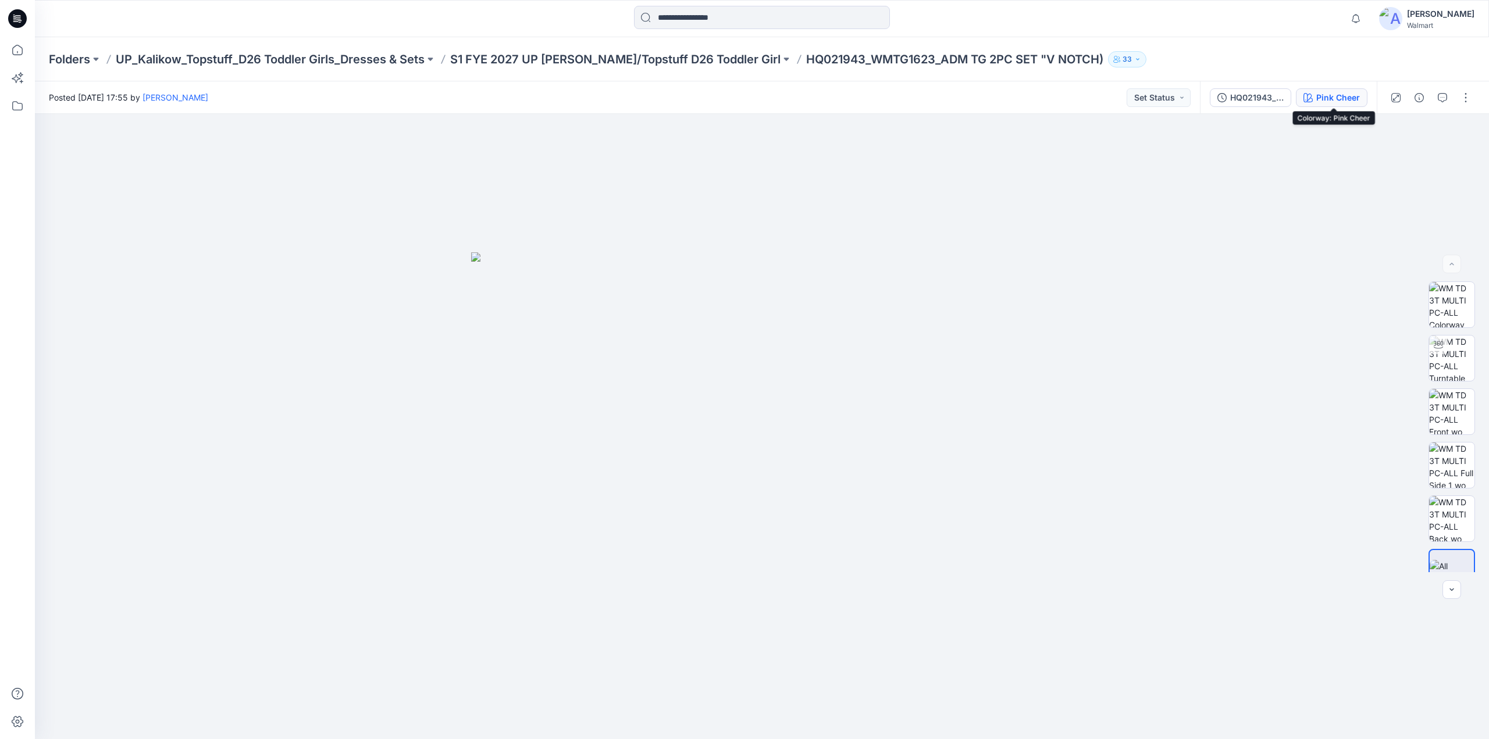
click at [1343, 98] on div "Pink Cheer" at bounding box center [1338, 97] width 44 height 13
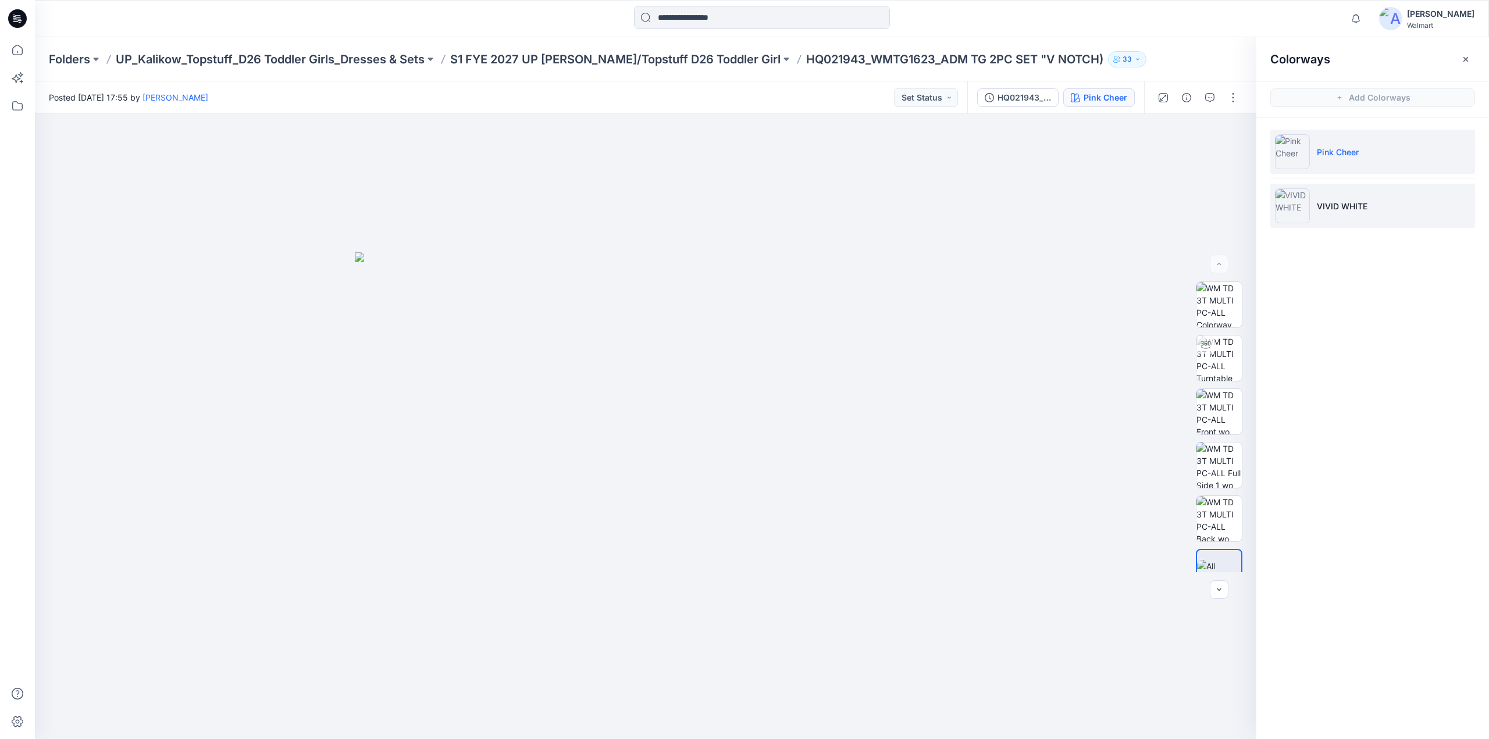
click at [1382, 205] on li "VIVID WHITE" at bounding box center [1372, 206] width 205 height 44
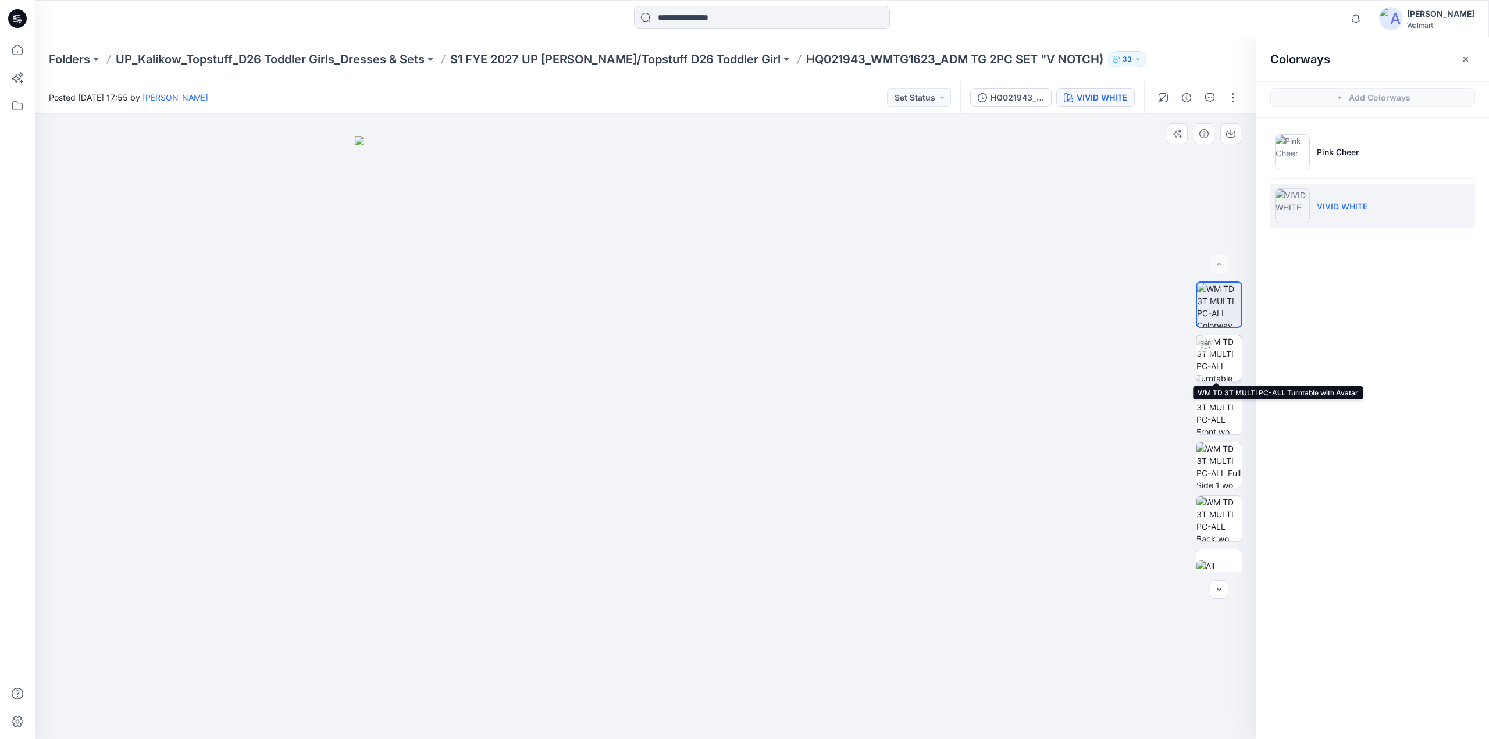
click at [1222, 358] on img at bounding box center [1219, 358] width 45 height 45
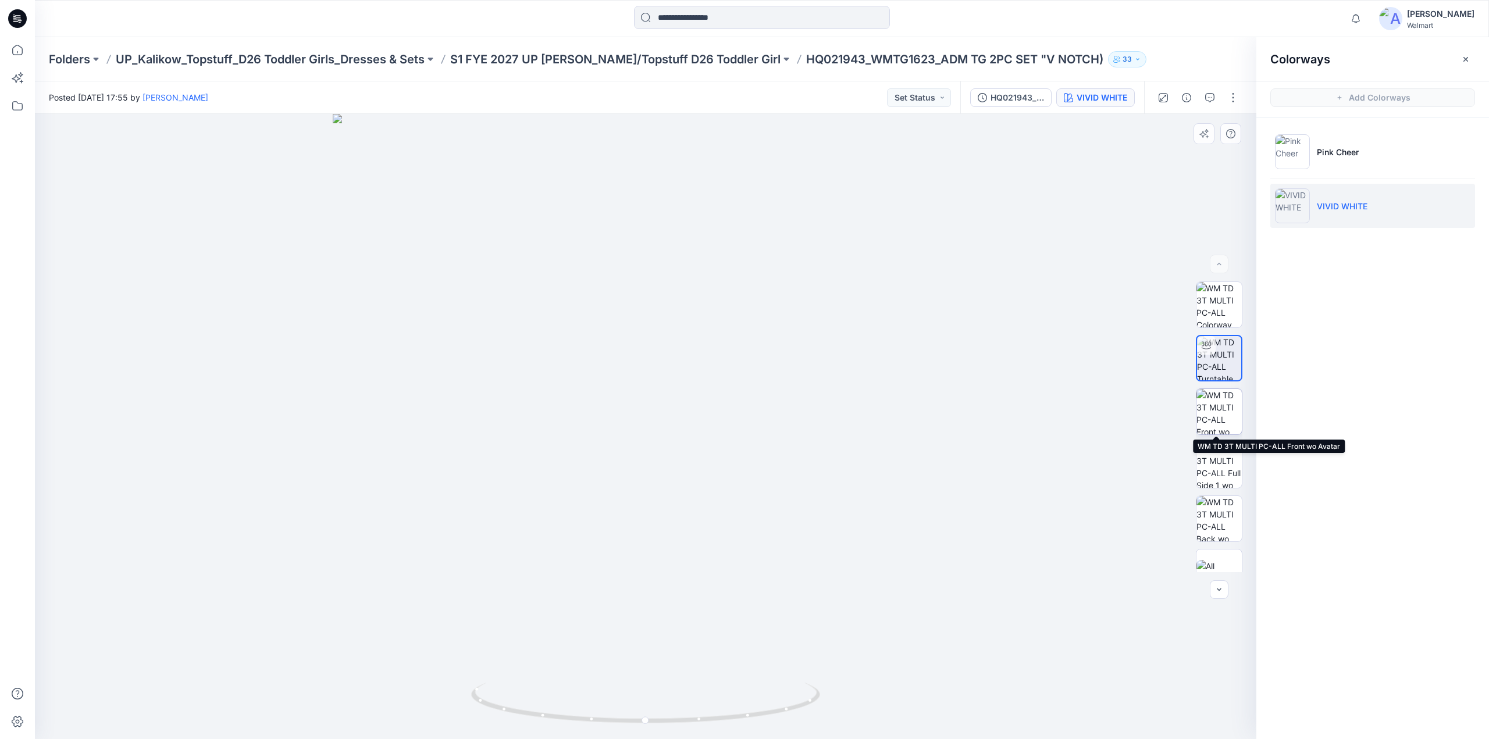
click at [1218, 408] on img at bounding box center [1219, 411] width 45 height 45
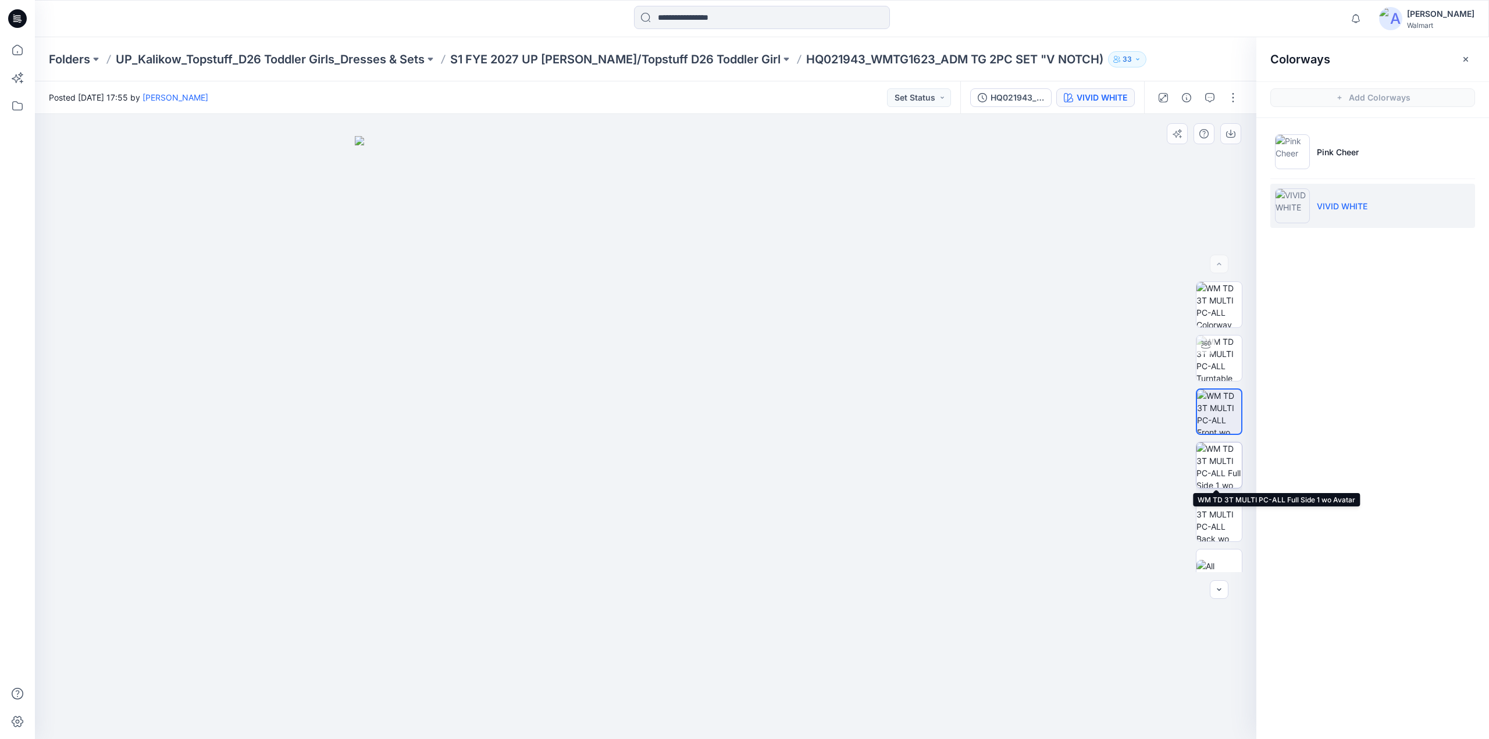
click at [1216, 461] on img at bounding box center [1219, 465] width 45 height 45
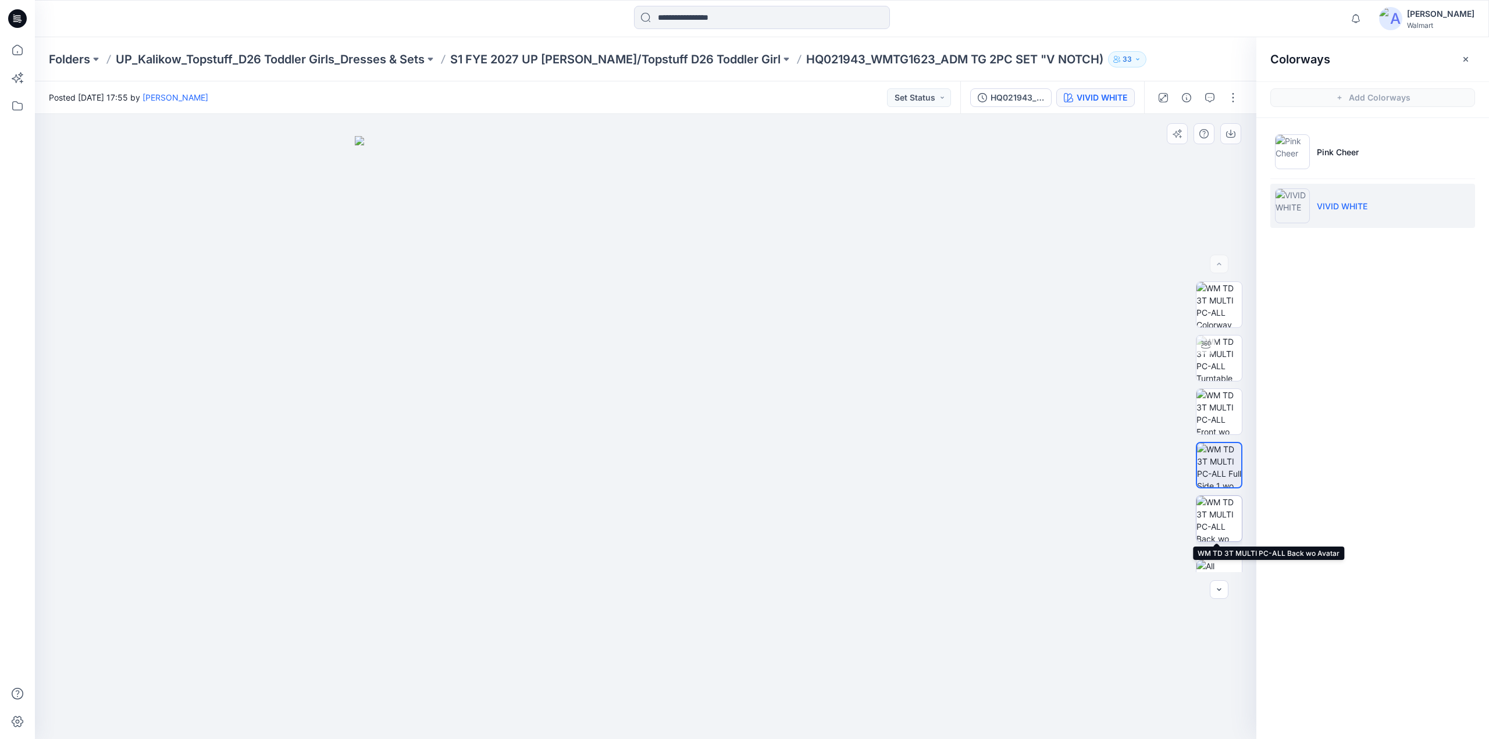
click at [1214, 517] on img at bounding box center [1219, 518] width 45 height 45
click at [529, 62] on p "S1 FYE 2027 UP [PERSON_NAME]/Topstuff D26 Toddler Girl" at bounding box center [615, 59] width 330 height 16
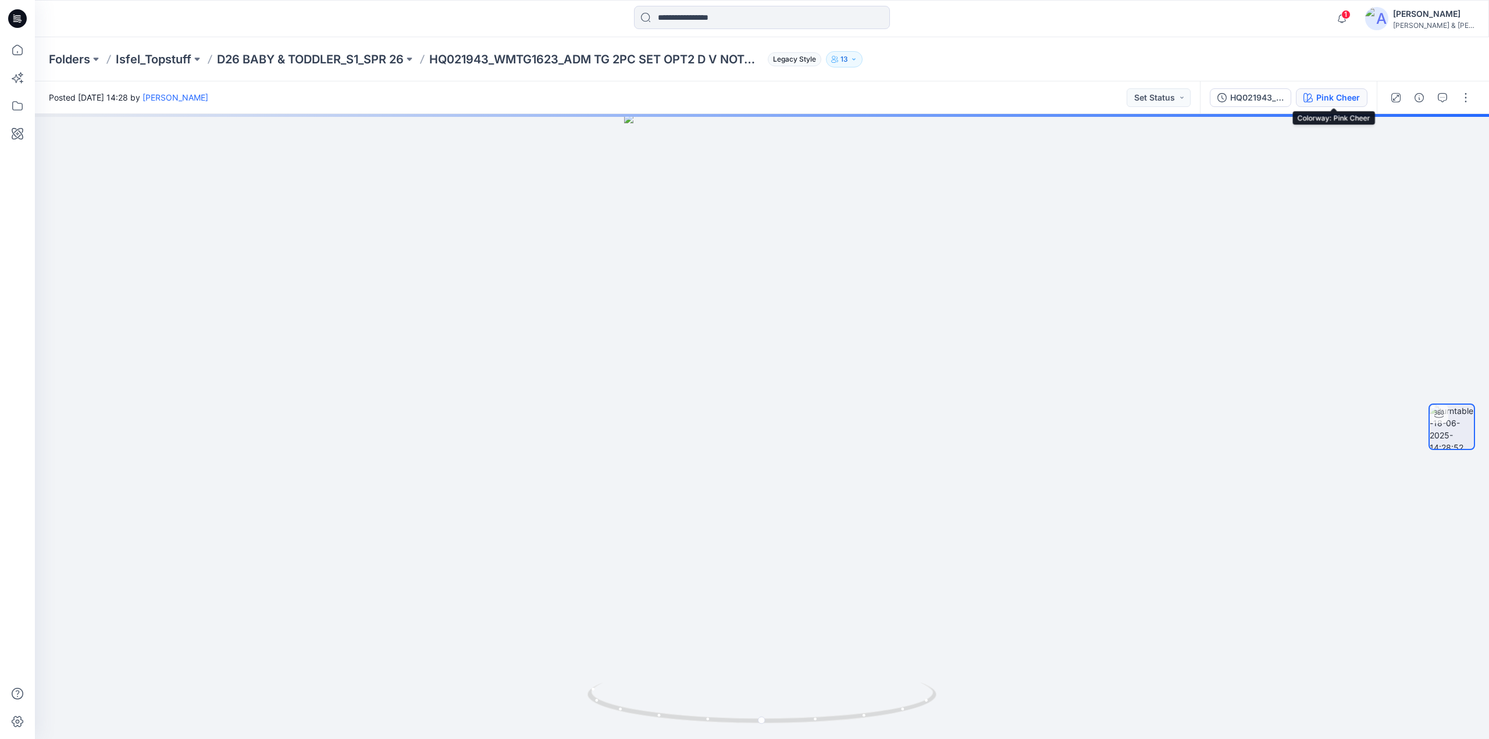
click at [1331, 102] on div "Pink Cheer" at bounding box center [1338, 97] width 44 height 13
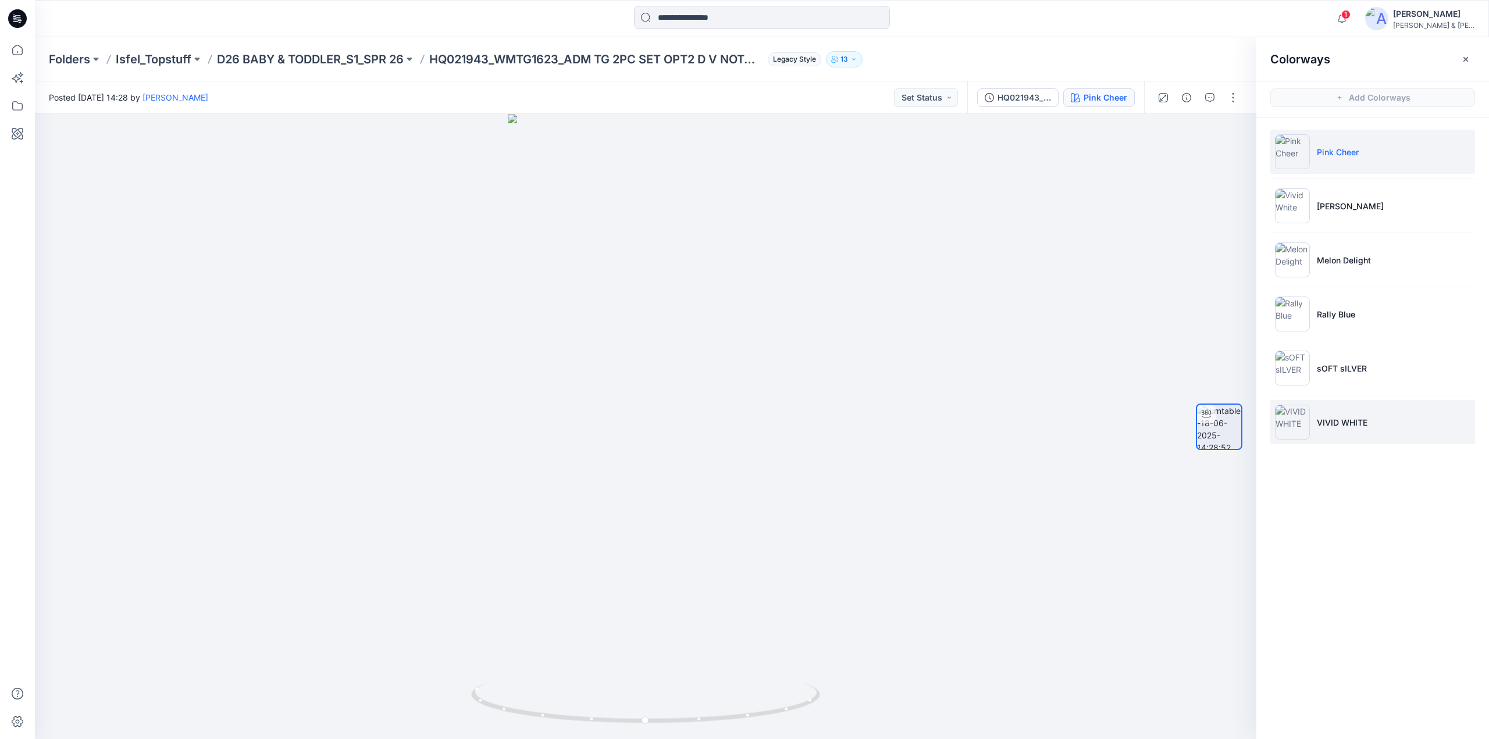
click at [1345, 422] on p "VIVID WHITE" at bounding box center [1342, 422] width 51 height 12
click at [1232, 96] on button "button" at bounding box center [1233, 97] width 19 height 19
click at [1152, 122] on p "Edit" at bounding box center [1159, 125] width 15 height 12
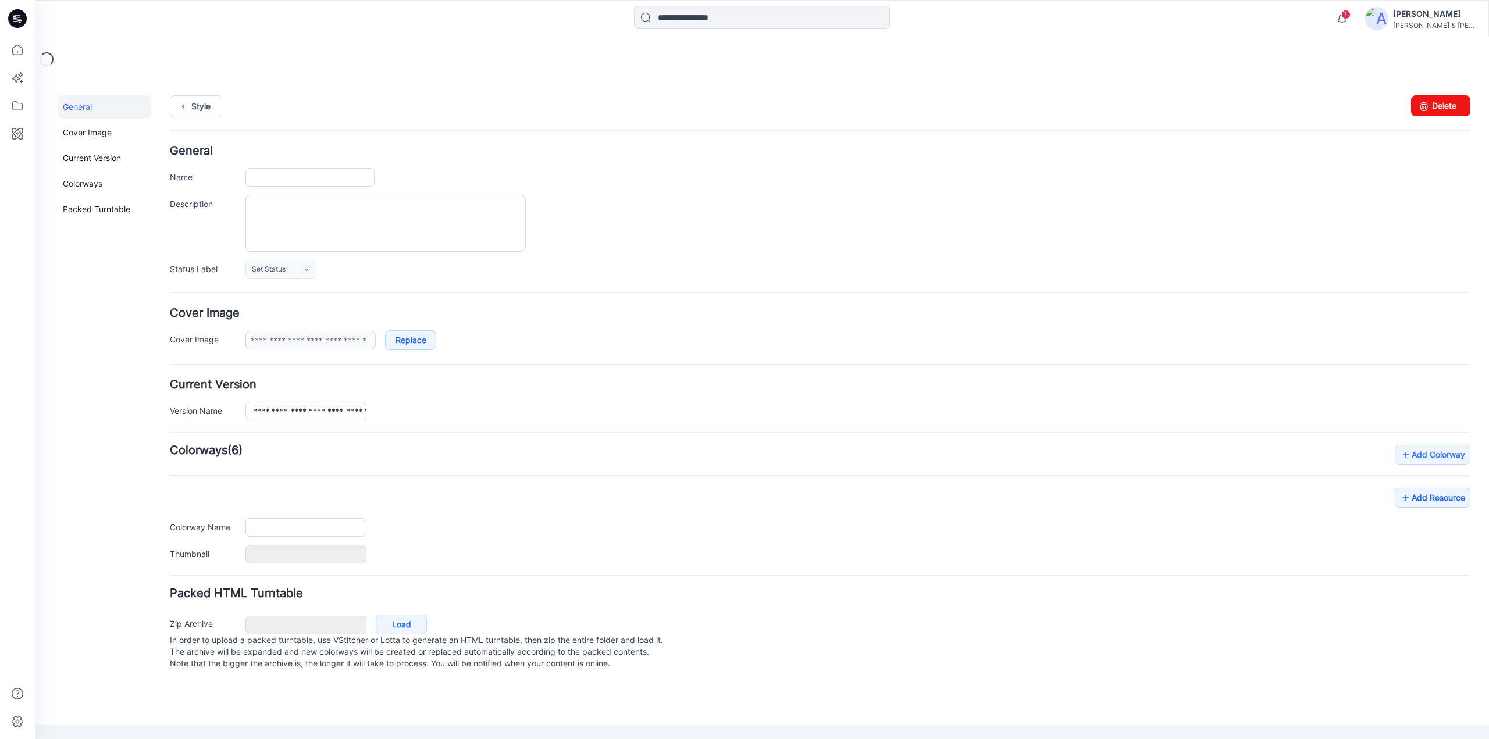
type input "**********"
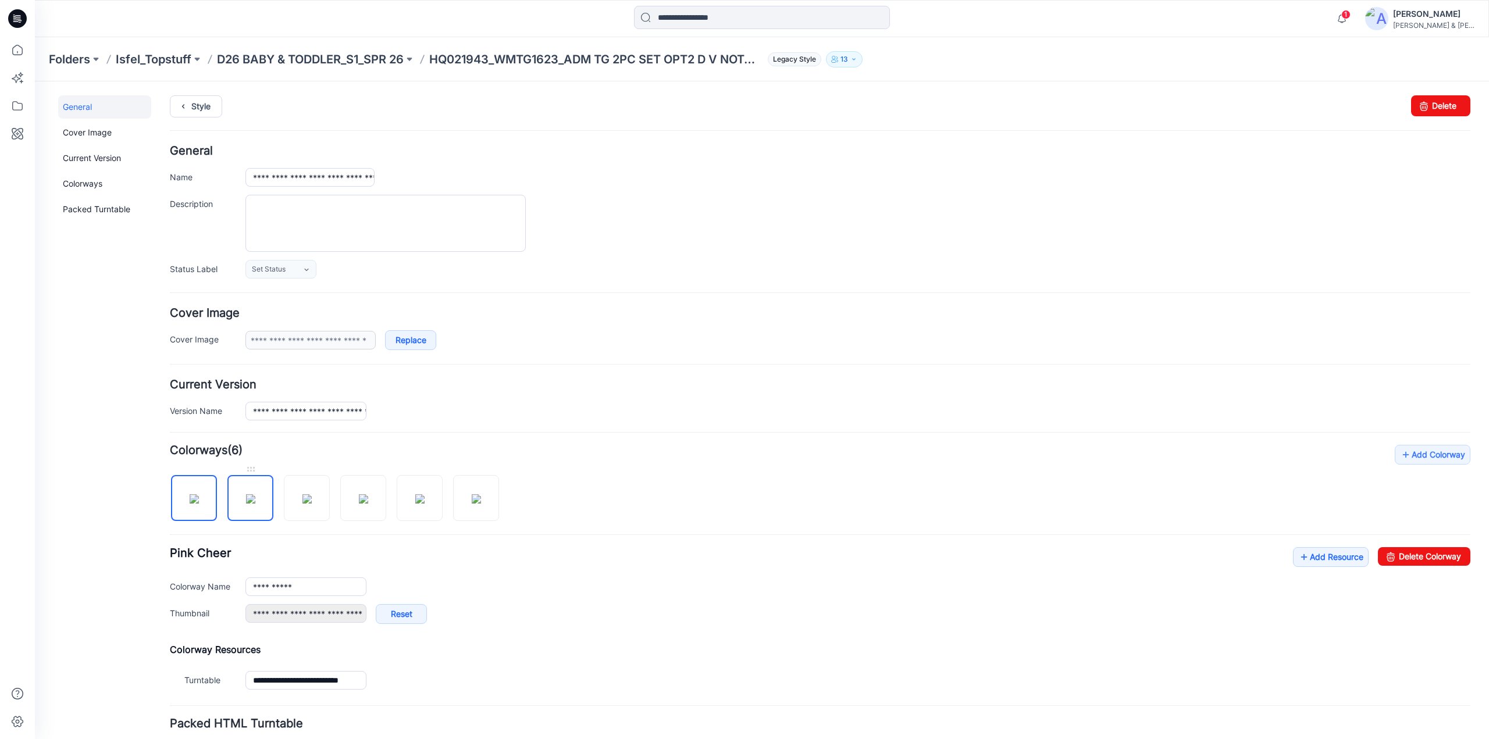
click at [254, 494] on img at bounding box center [250, 498] width 9 height 9
type input "**********"
click at [1412, 554] on link "Delete Colorway" at bounding box center [1424, 556] width 92 height 19
type input "**********"
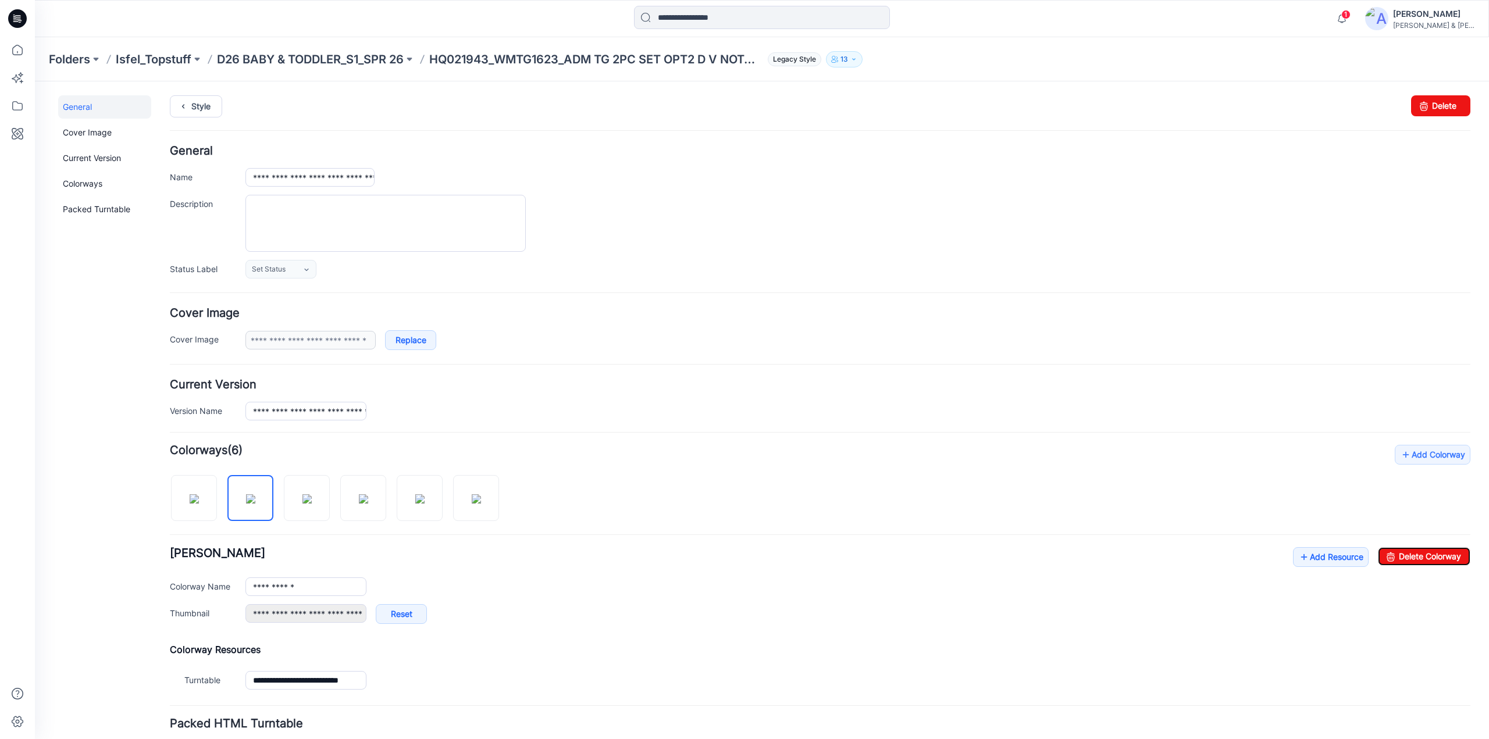
type input "**********"
click at [246, 494] on img at bounding box center [250, 498] width 9 height 9
type input "**********"
click at [181, 104] on icon at bounding box center [183, 106] width 16 height 21
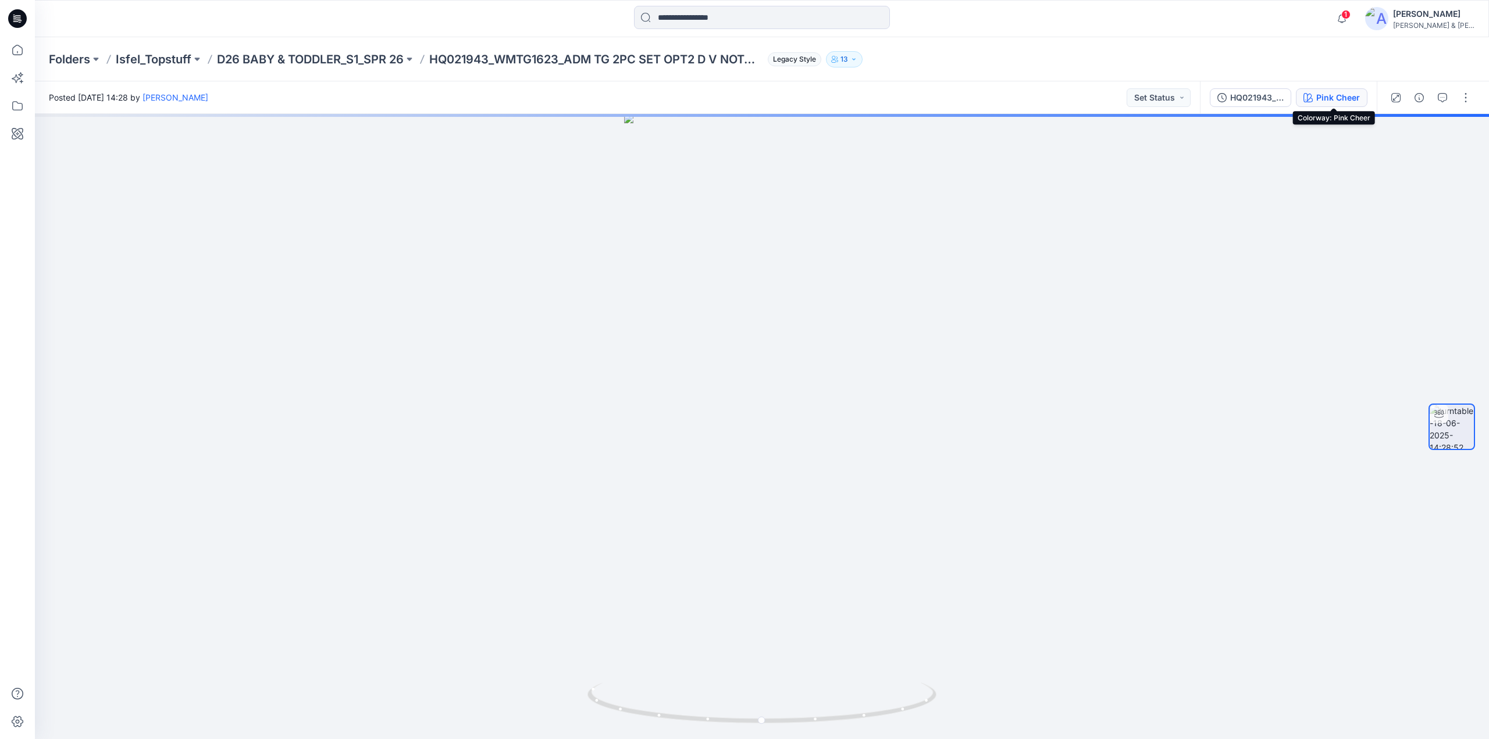
click at [1328, 101] on div "Pink Cheer" at bounding box center [1338, 97] width 44 height 13
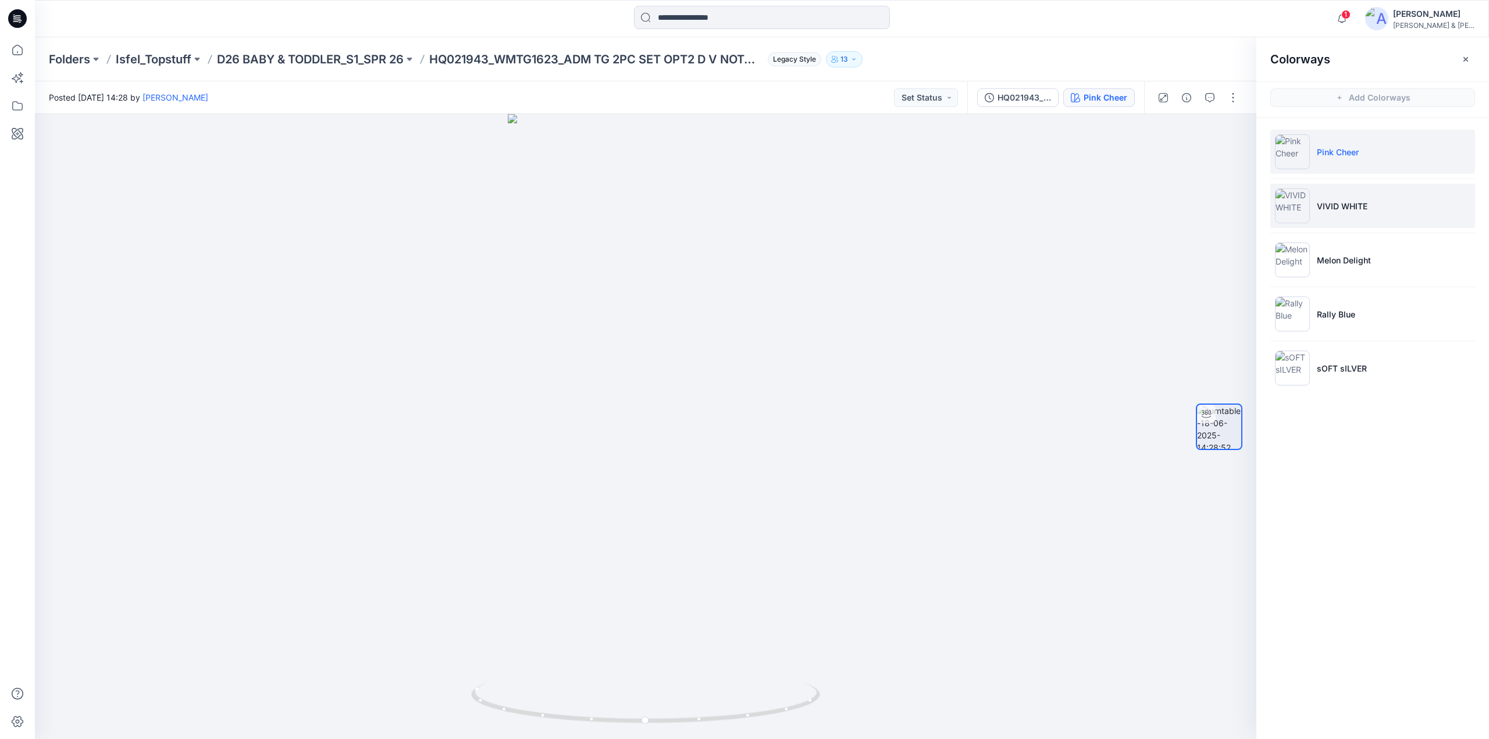
click at [1354, 212] on li "VIVID WHITE" at bounding box center [1372, 206] width 205 height 44
click at [17, 49] on icon at bounding box center [18, 50] width 26 height 26
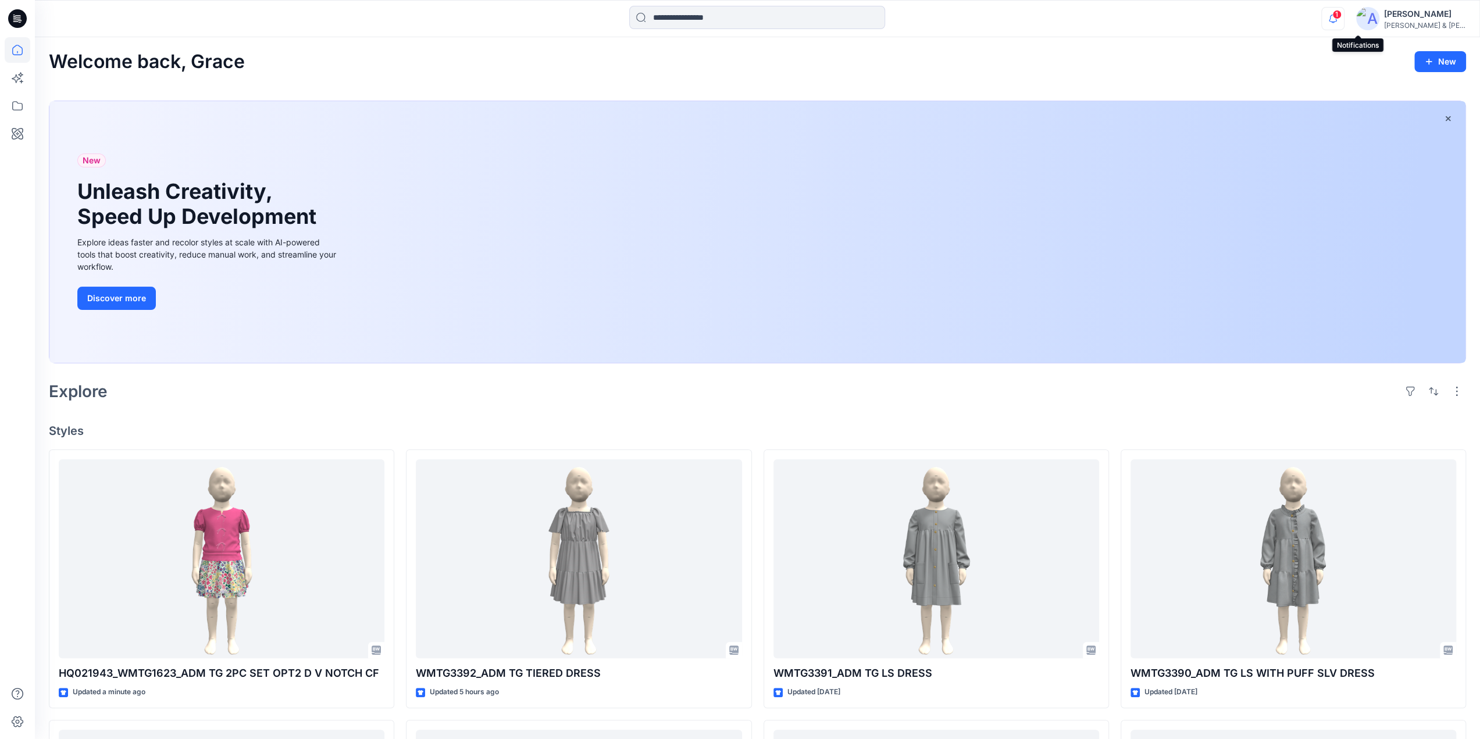
click at [1344, 15] on icon "button" at bounding box center [1333, 18] width 22 height 23
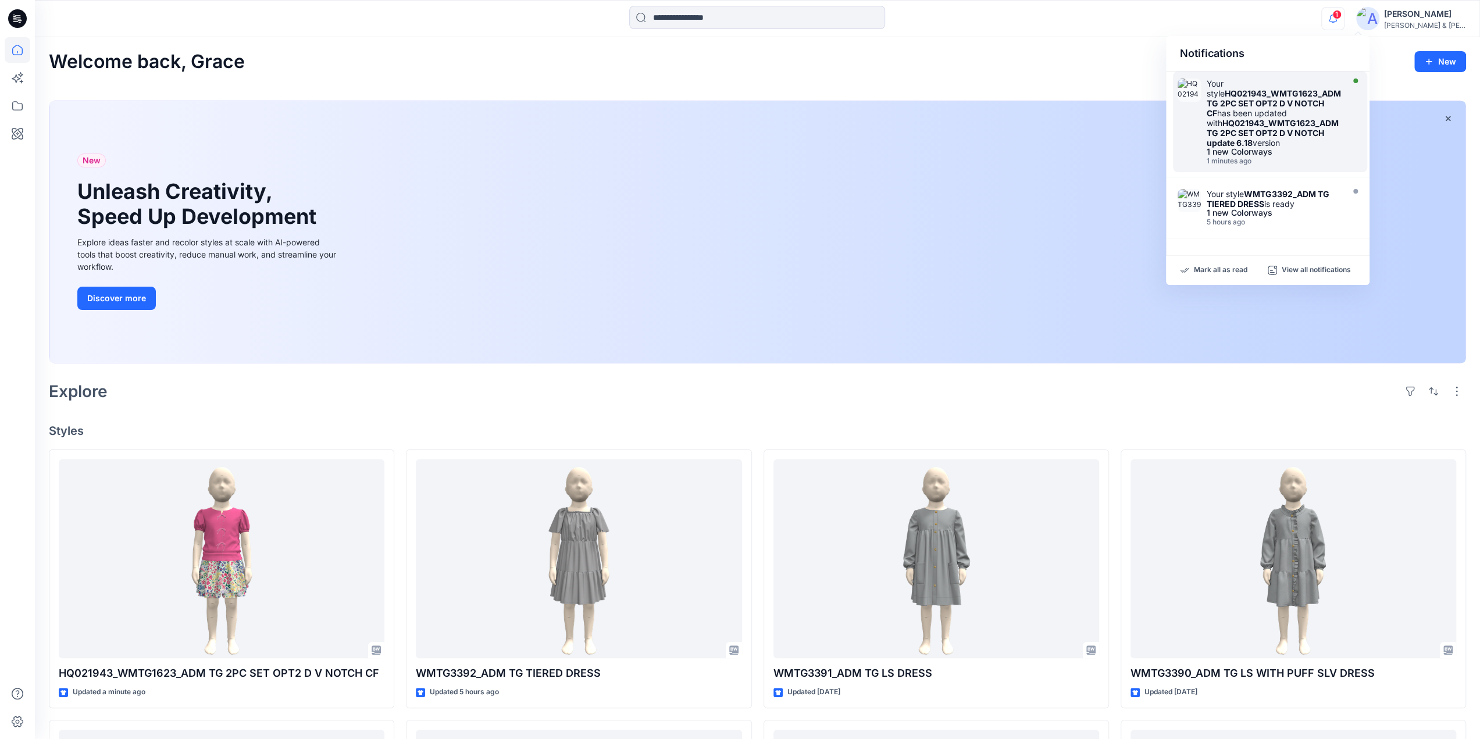
click at [1248, 98] on strong "HQ021943_WMTG1623_ADM TG 2PC SET OPT2 D V NOTCH CF" at bounding box center [1274, 103] width 134 height 30
